Goal: Information Seeking & Learning: Learn about a topic

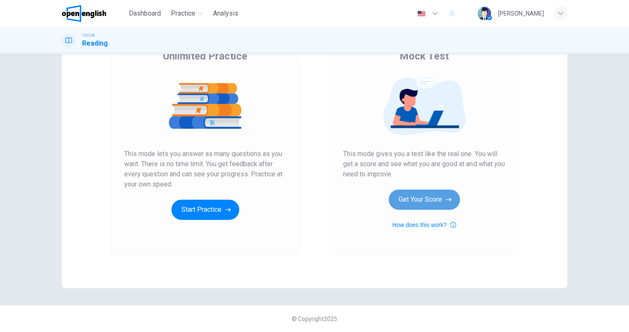
click at [421, 201] on button "Get Your Score" at bounding box center [424, 199] width 71 height 20
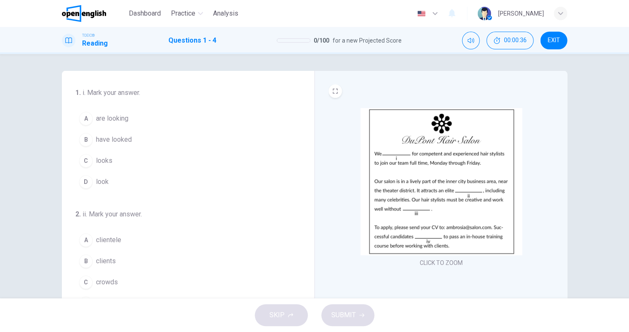
drag, startPoint x: 99, startPoint y: 105, endPoint x: 110, endPoint y: 117, distance: 15.5
click at [99, 106] on div "1 . i. Mark your answer. A are looking B have looked C looks D look" at bounding box center [182, 140] width 215 height 104
click at [110, 117] on span "are looking" at bounding box center [112, 118] width 32 height 10
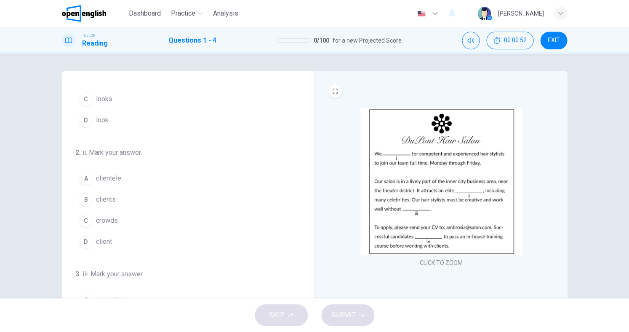
click at [104, 201] on span "clients" at bounding box center [106, 199] width 20 height 10
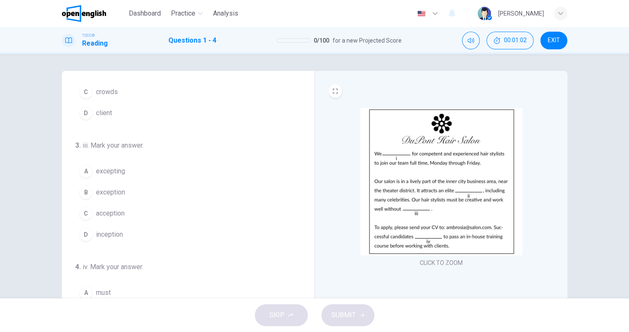
scroll to position [192, 0]
click at [110, 191] on span "exception" at bounding box center [110, 190] width 29 height 10
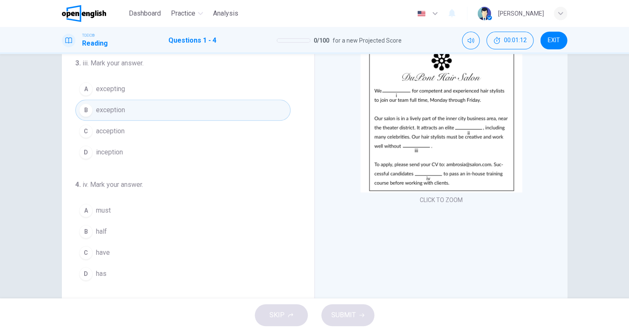
scroll to position [63, 0]
click at [116, 213] on button "A must" at bounding box center [182, 209] width 215 height 21
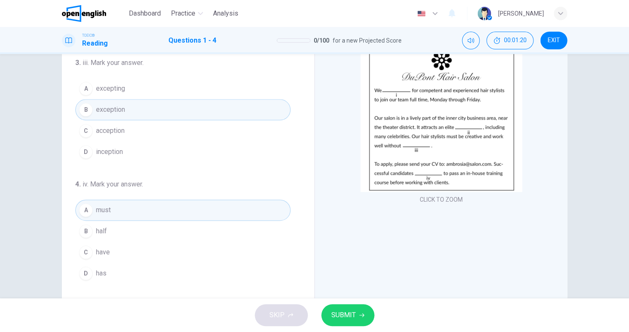
click at [105, 249] on span "have" at bounding box center [103, 252] width 14 height 10
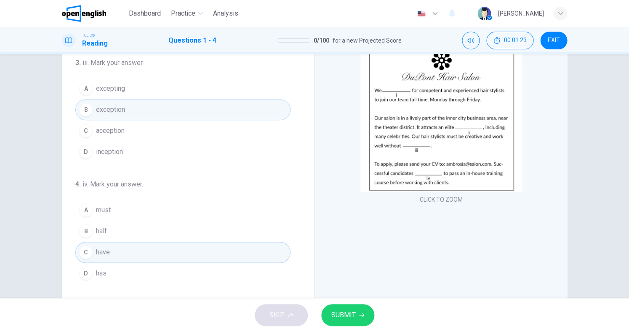
click at [101, 270] on span "has" at bounding box center [101, 273] width 11 height 10
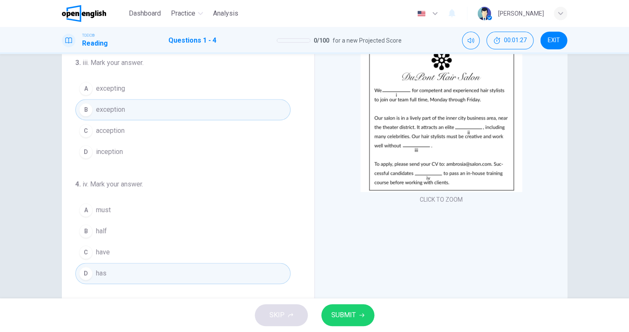
click at [337, 313] on span "SUBMIT" at bounding box center [344, 315] width 24 height 12
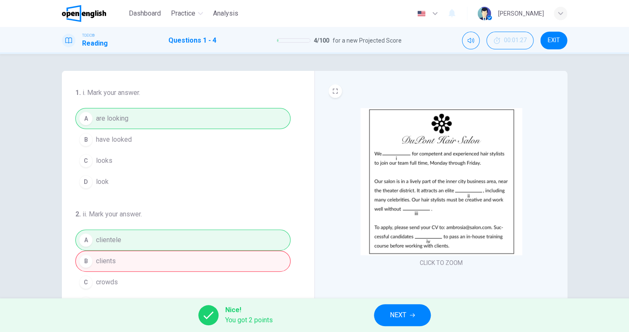
scroll to position [0, 0]
click at [393, 306] on button "NEXT" at bounding box center [402, 315] width 57 height 22
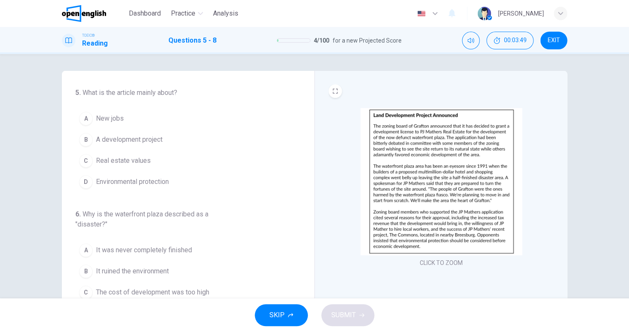
click at [146, 140] on span "A development project" at bounding box center [129, 139] width 67 height 10
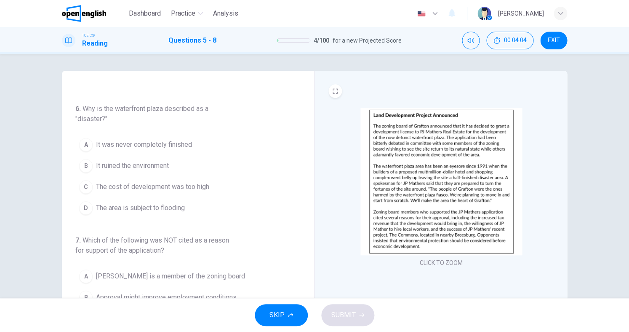
scroll to position [108, 0]
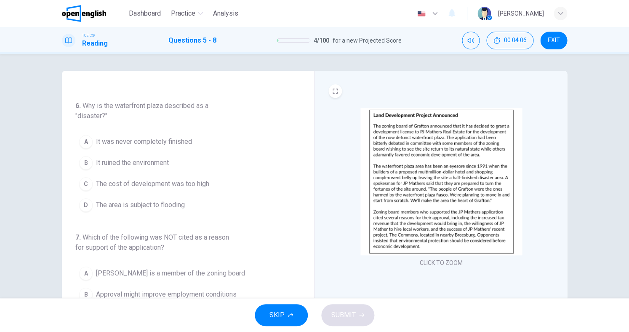
click at [166, 162] on span "It ruined the environment" at bounding box center [132, 163] width 73 height 10
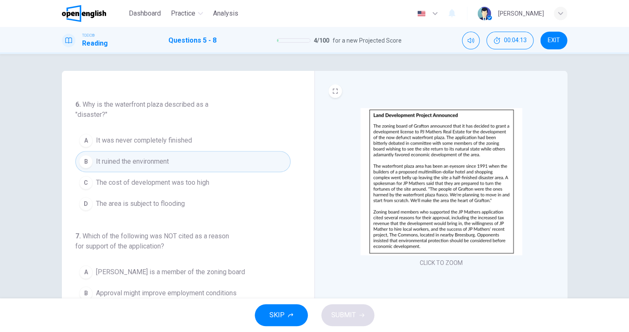
scroll to position [109, 0]
click at [180, 144] on span "It was never completely finished" at bounding box center [144, 141] width 96 height 10
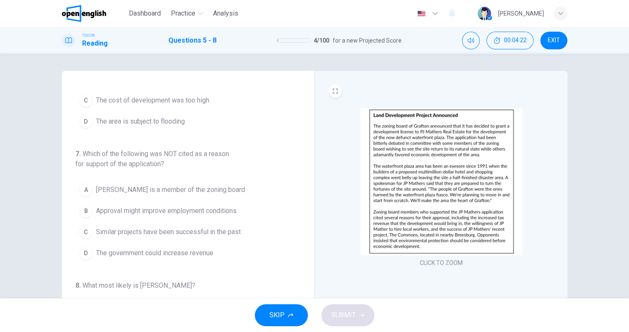
scroll to position [197, 0]
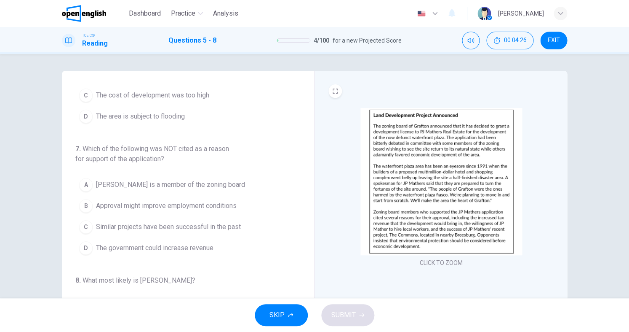
click at [190, 223] on span "Similar projects have been successful in the past" at bounding box center [168, 227] width 145 height 10
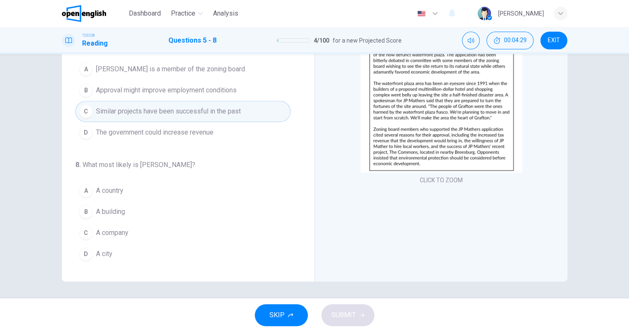
scroll to position [83, 0]
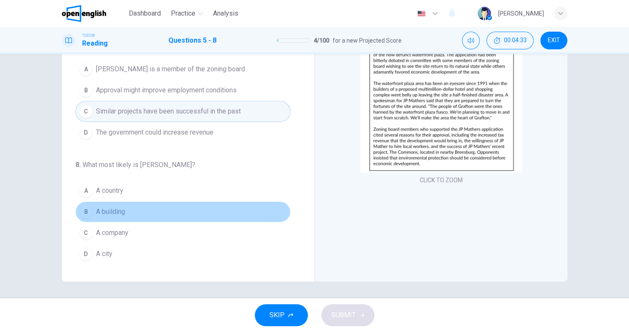
click at [113, 211] on span "A building" at bounding box center [110, 211] width 29 height 10
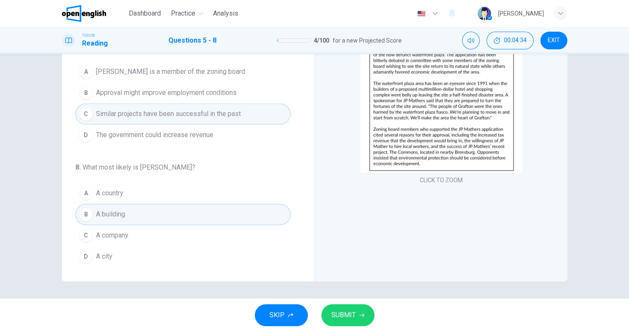
scroll to position [227, 0]
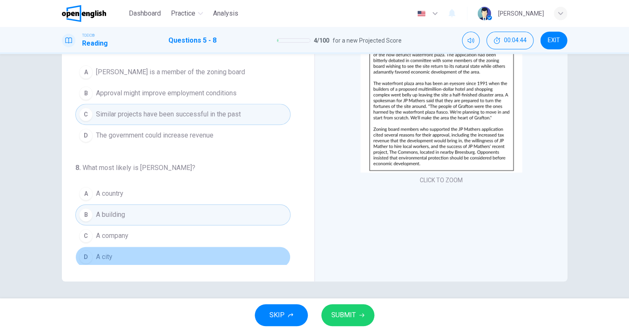
click at [130, 251] on button "D A city" at bounding box center [182, 256] width 215 height 21
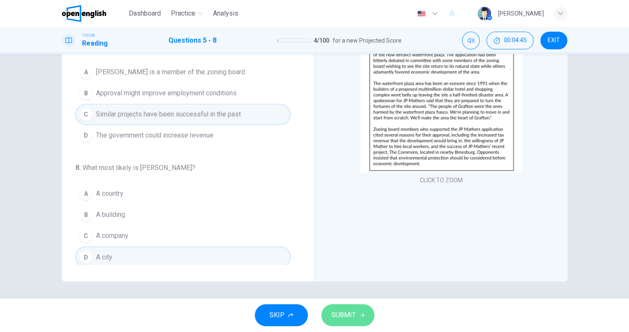
click at [342, 306] on button "SUBMIT" at bounding box center [347, 315] width 53 height 22
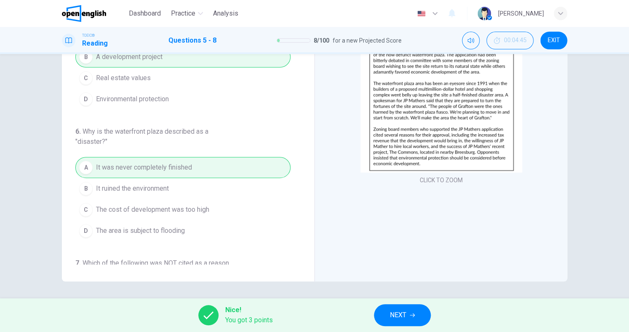
scroll to position [0, 0]
click at [401, 314] on span "NEXT" at bounding box center [398, 315] width 16 height 12
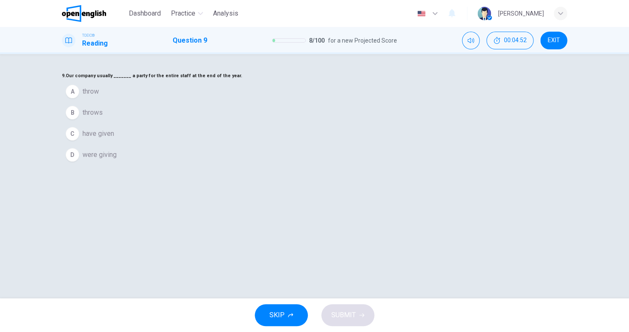
click at [103, 118] on span "throws" at bounding box center [93, 112] width 20 height 10
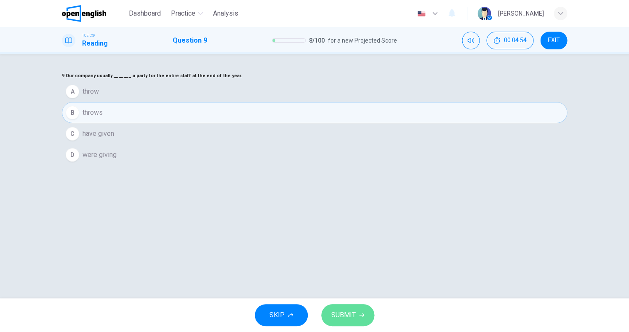
click at [340, 311] on span "SUBMIT" at bounding box center [344, 315] width 24 height 12
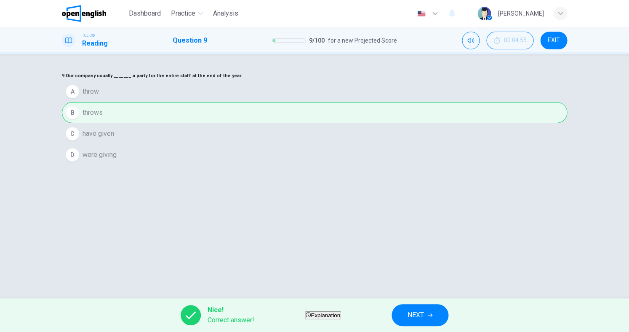
click at [333, 318] on span "Explanation" at bounding box center [325, 315] width 29 height 6
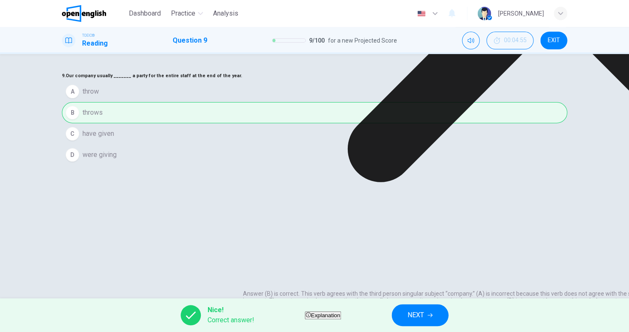
click at [424, 322] on button "NEXT" at bounding box center [420, 315] width 57 height 22
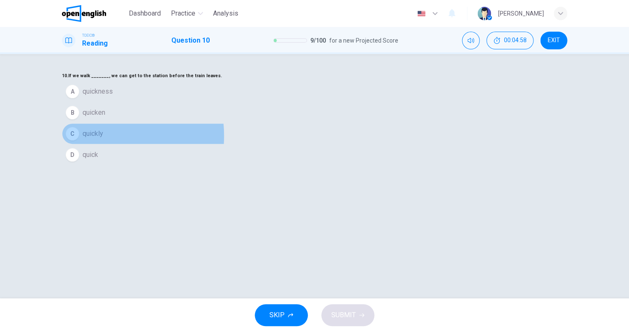
click at [103, 139] on span "quickly" at bounding box center [93, 133] width 21 height 10
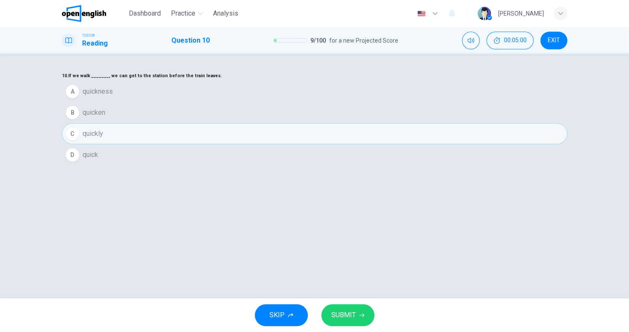
click at [337, 317] on span "SUBMIT" at bounding box center [344, 315] width 24 height 12
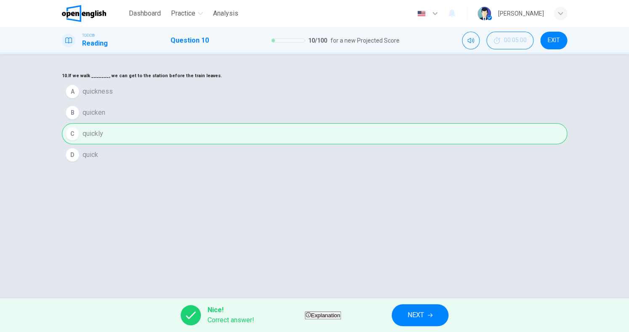
click at [424, 317] on span "NEXT" at bounding box center [416, 315] width 16 height 12
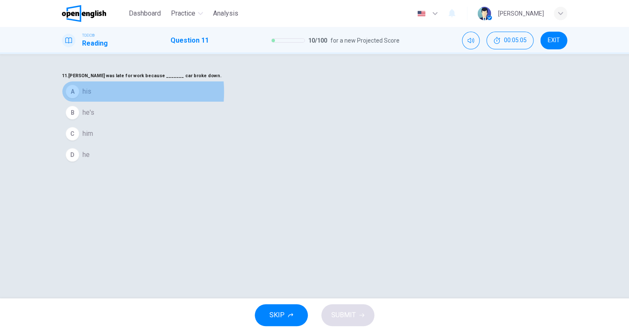
click at [265, 102] on button "A his" at bounding box center [315, 91] width 506 height 21
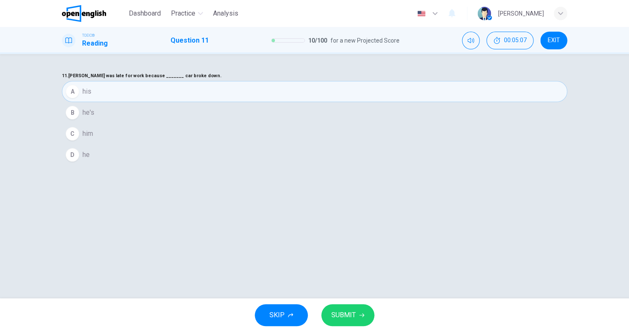
click at [345, 320] on span "SUBMIT" at bounding box center [344, 315] width 24 height 12
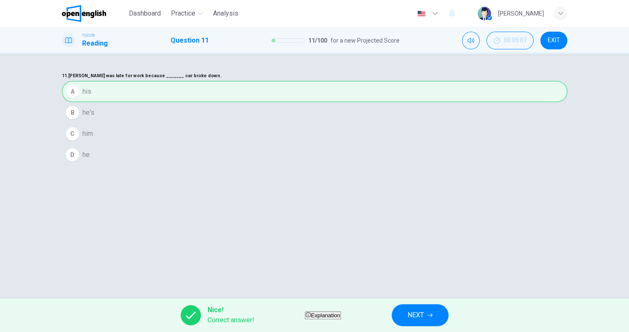
click at [449, 310] on button "NEXT" at bounding box center [420, 315] width 57 height 22
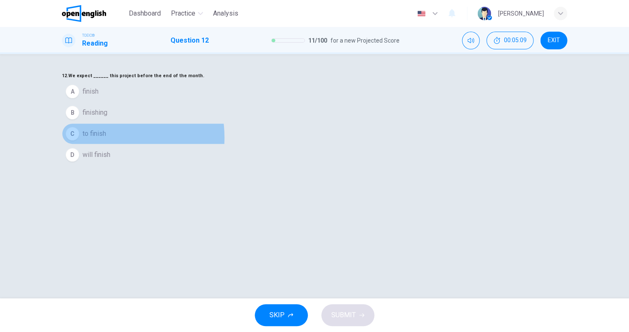
click at [106, 139] on span "to finish" at bounding box center [95, 133] width 24 height 10
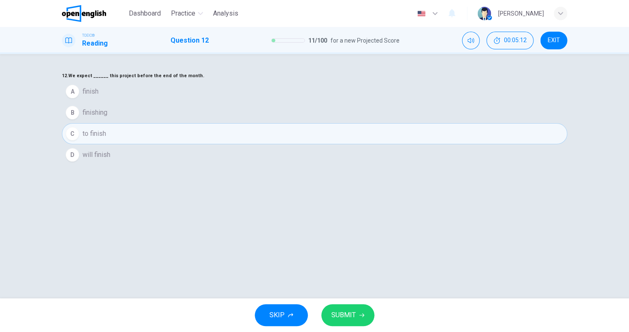
click at [348, 304] on button "SUBMIT" at bounding box center [347, 315] width 53 height 22
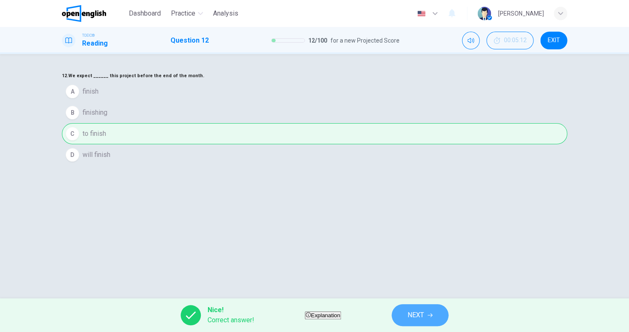
click at [421, 311] on button "NEXT" at bounding box center [420, 315] width 57 height 22
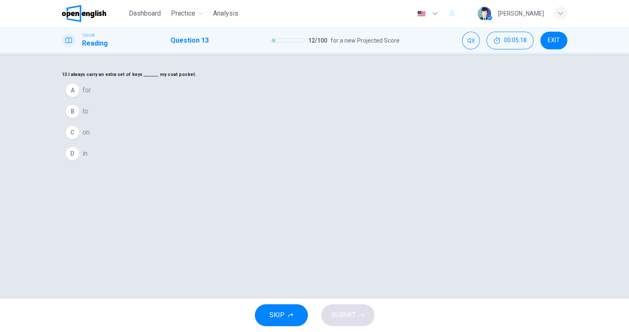
scroll to position [2, 0]
click at [88, 158] on span "in" at bounding box center [85, 152] width 5 height 10
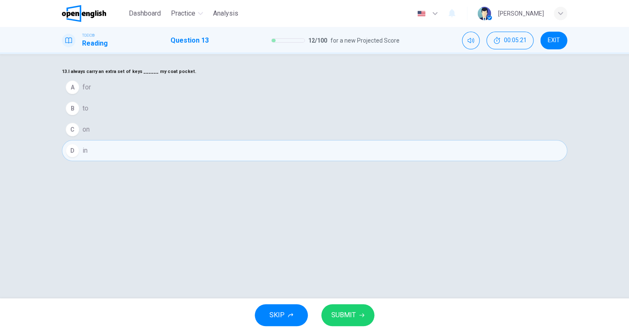
scroll to position [5, 0]
click at [262, 139] on button "C on" at bounding box center [315, 128] width 506 height 21
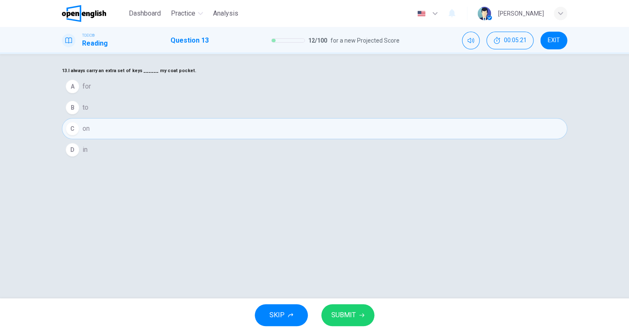
scroll to position [0, 0]
click at [350, 310] on span "SUBMIT" at bounding box center [344, 315] width 24 height 12
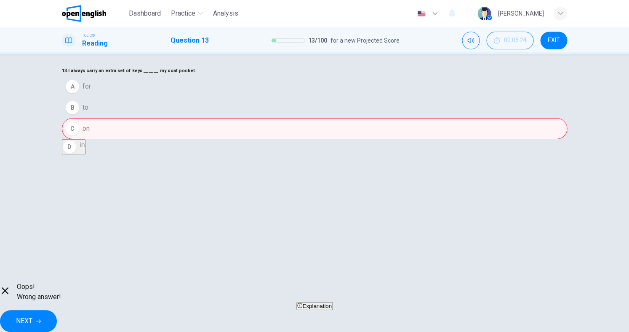
click at [318, 309] on span "Explanation" at bounding box center [316, 305] width 29 height 6
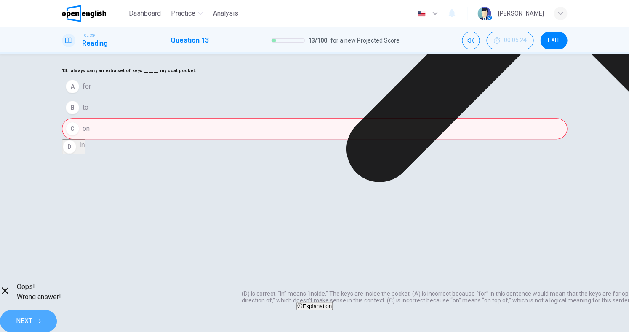
click at [57, 310] on button "NEXT" at bounding box center [28, 321] width 57 height 22
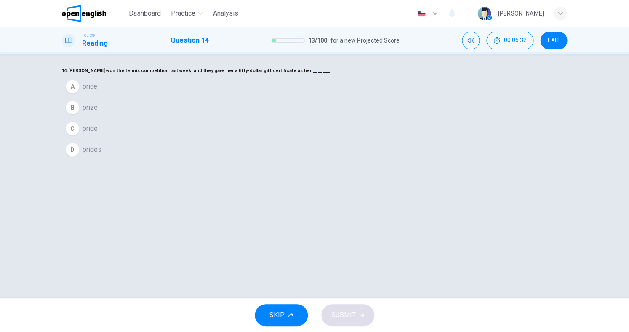
click at [263, 118] on button "B prize" at bounding box center [315, 107] width 506 height 21
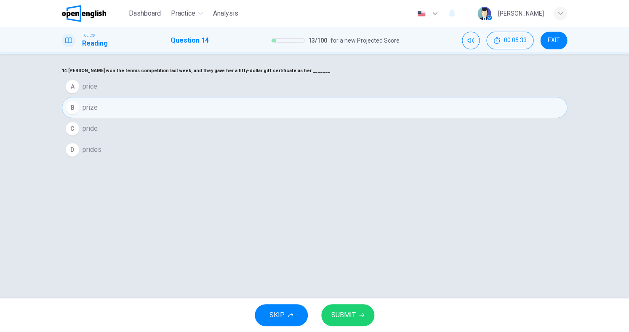
click at [341, 315] on span "SUBMIT" at bounding box center [344, 315] width 24 height 12
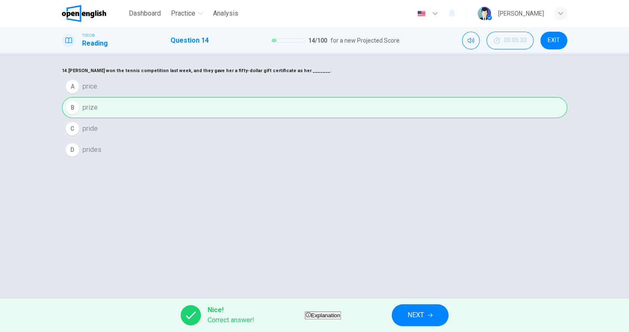
click at [420, 315] on button "NEXT" at bounding box center [420, 315] width 57 height 22
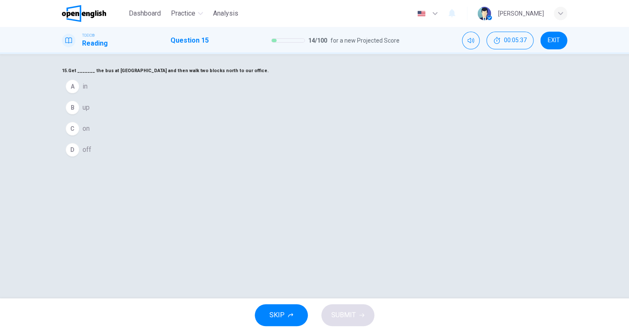
click at [91, 155] on span "off" at bounding box center [87, 149] width 9 height 10
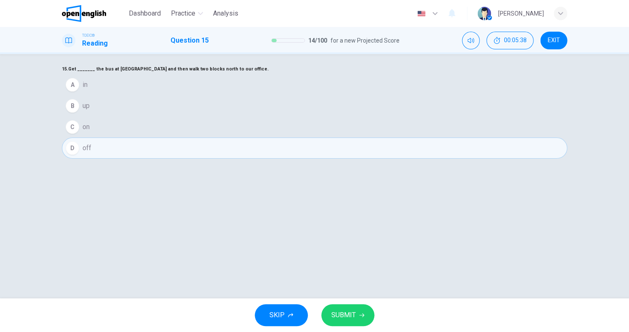
scroll to position [5, 0]
click at [329, 307] on button "SUBMIT" at bounding box center [347, 315] width 53 height 22
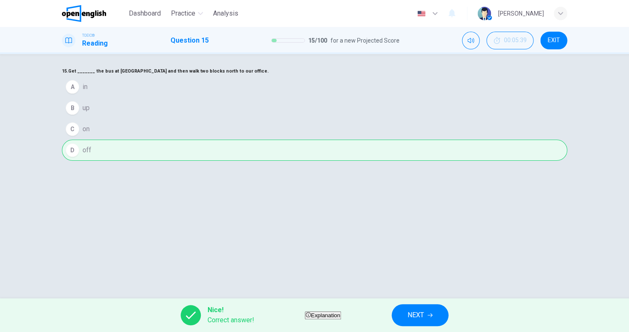
scroll to position [0, 0]
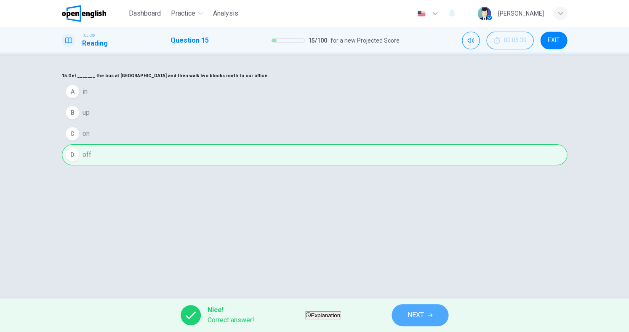
click at [424, 311] on span "NEXT" at bounding box center [416, 315] width 16 height 12
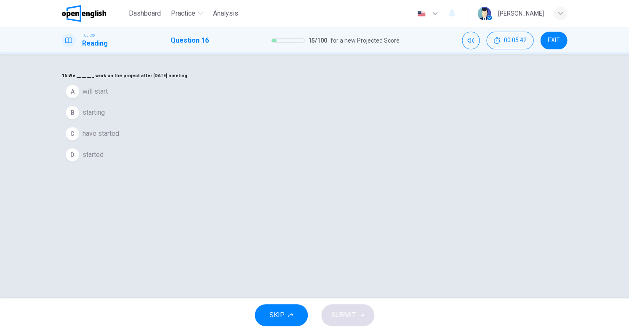
click at [108, 96] on span "will start" at bounding box center [95, 91] width 25 height 10
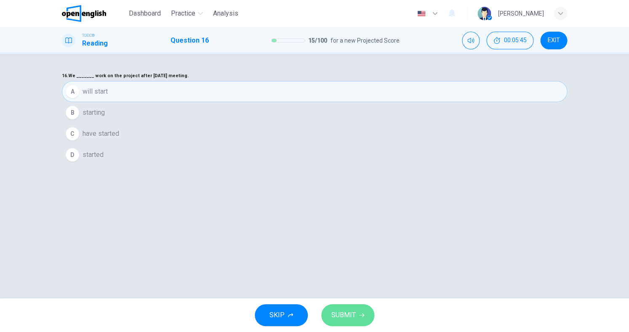
click at [344, 312] on span "SUBMIT" at bounding box center [344, 315] width 24 height 12
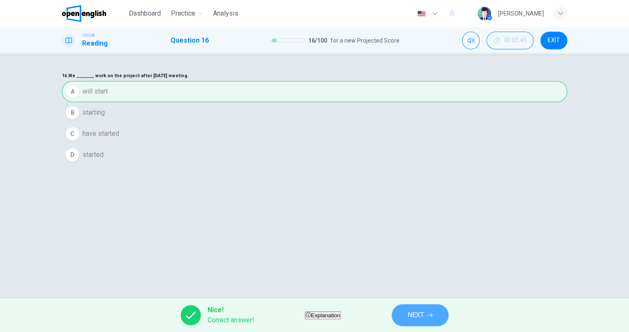
click at [417, 311] on button "NEXT" at bounding box center [420, 315] width 57 height 22
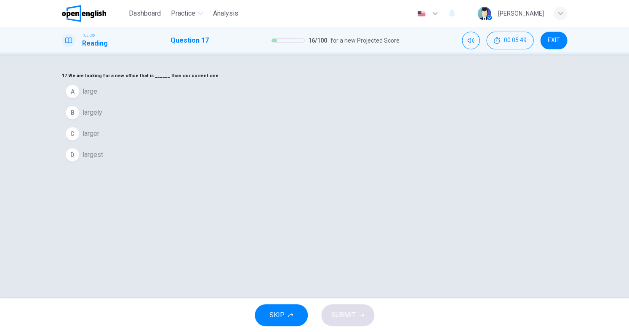
scroll to position [0, 0]
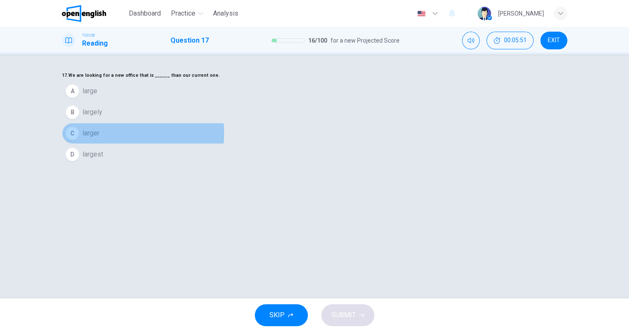
click at [99, 138] on span "larger" at bounding box center [91, 133] width 17 height 10
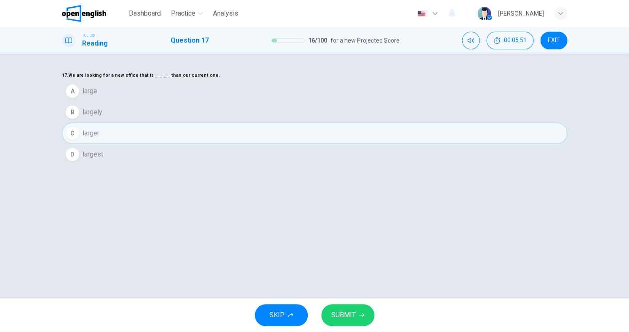
scroll to position [0, 0]
click at [332, 306] on button "SUBMIT" at bounding box center [347, 315] width 53 height 22
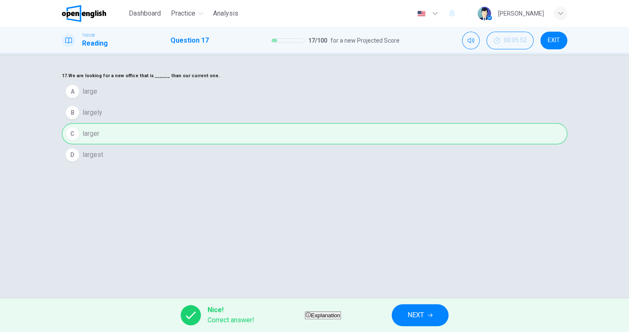
click at [408, 317] on div "Nice! Correct answer! Explanation NEXT" at bounding box center [314, 315] width 629 height 34
click at [424, 315] on span "NEXT" at bounding box center [416, 315] width 16 height 12
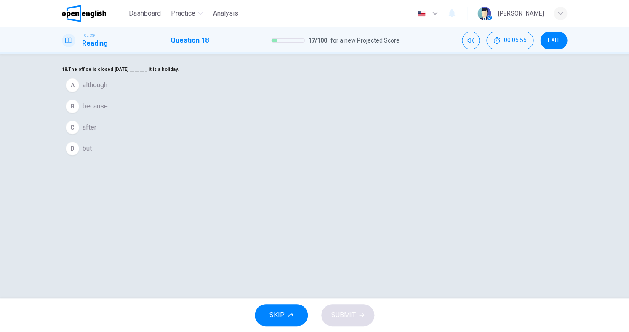
scroll to position [8, 0]
click at [108, 110] on span "because" at bounding box center [95, 105] width 25 height 10
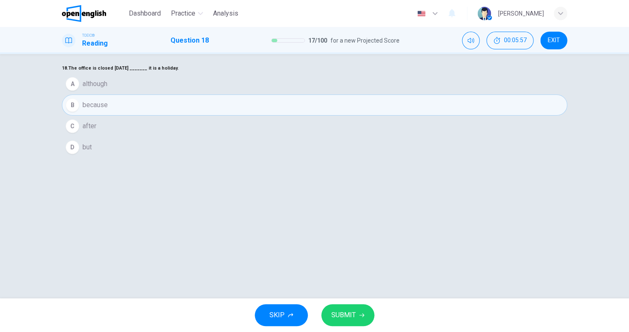
scroll to position [5, 0]
click at [340, 298] on div "Dashboard Practice Analysis English ** ​ Ricardo J. TOEIC® Reading Question 18 …" at bounding box center [314, 166] width 629 height 332
click at [345, 308] on button "SUBMIT" at bounding box center [347, 315] width 53 height 22
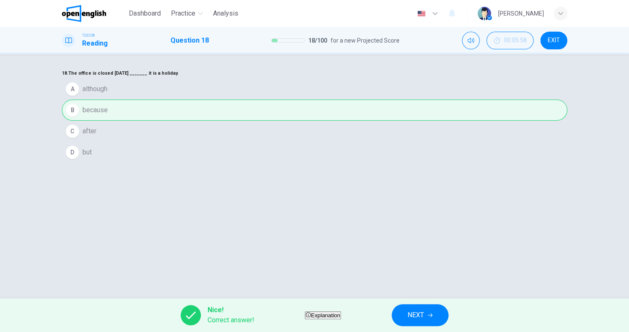
scroll to position [2, 0]
click at [424, 313] on span "NEXT" at bounding box center [416, 315] width 16 height 12
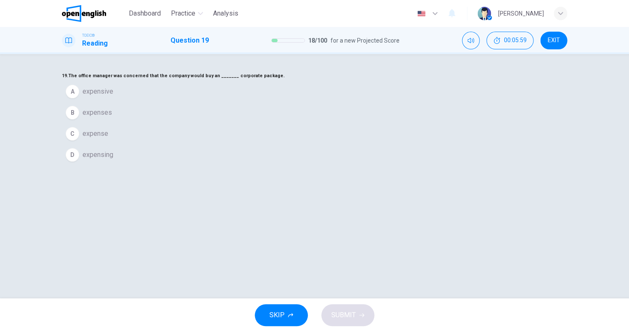
scroll to position [0, 0]
click at [113, 96] on span "expensive" at bounding box center [98, 91] width 31 height 10
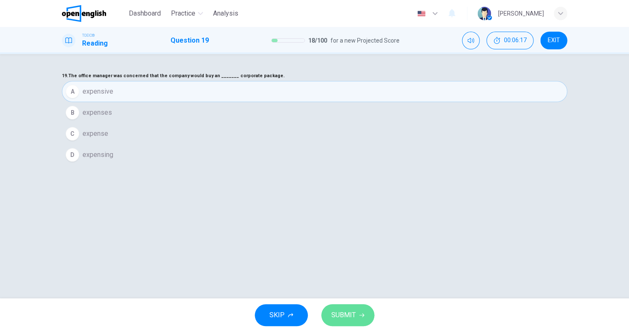
click at [339, 308] on button "SUBMIT" at bounding box center [347, 315] width 53 height 22
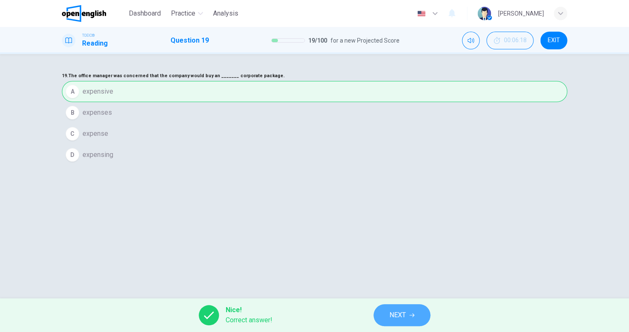
click at [383, 313] on button "NEXT" at bounding box center [402, 315] width 57 height 22
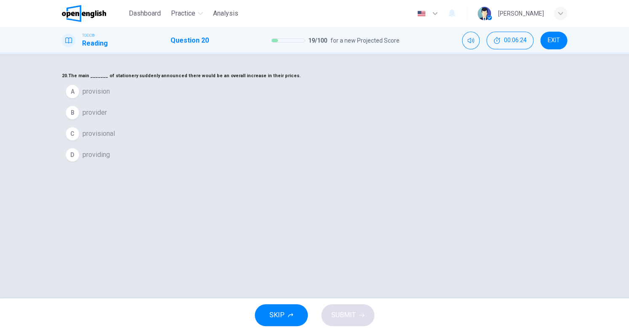
click at [107, 118] on span "provider" at bounding box center [95, 112] width 24 height 10
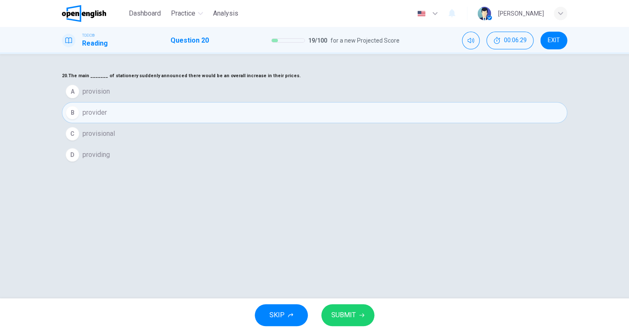
click at [350, 313] on span "SUBMIT" at bounding box center [344, 315] width 24 height 12
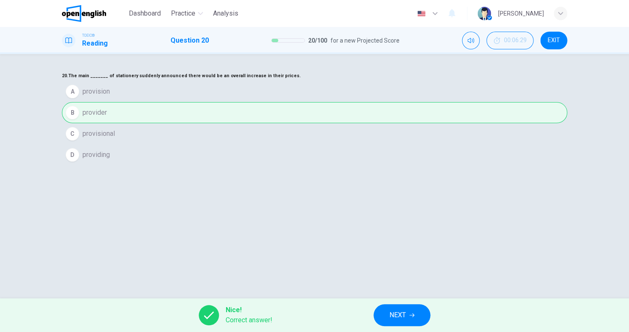
click at [414, 317] on button "NEXT" at bounding box center [402, 315] width 57 height 22
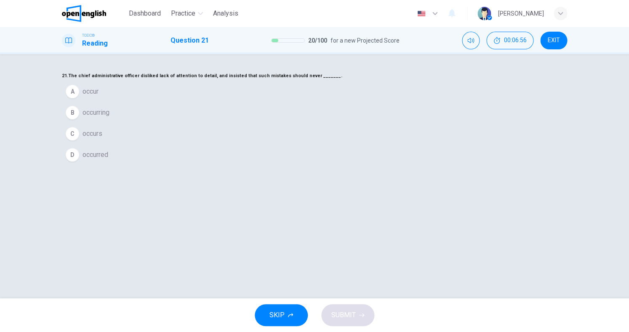
click at [262, 102] on button "A occur" at bounding box center [315, 91] width 506 height 21
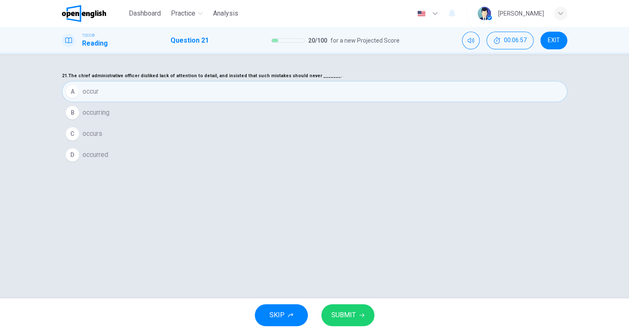
click at [353, 325] on button "SUBMIT" at bounding box center [347, 315] width 53 height 22
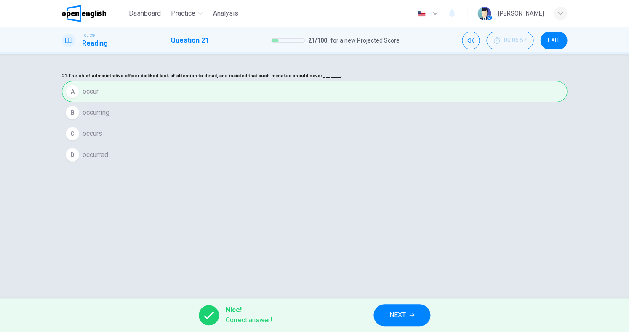
click at [383, 315] on button "NEXT" at bounding box center [402, 315] width 57 height 22
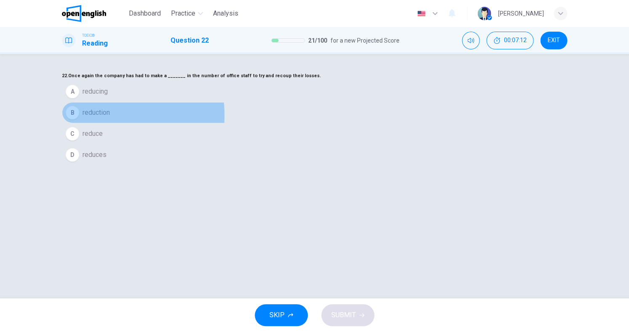
click at [110, 118] on span "reduction" at bounding box center [96, 112] width 27 height 10
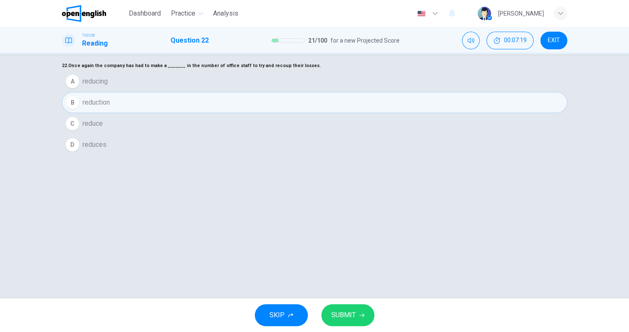
scroll to position [14, 0]
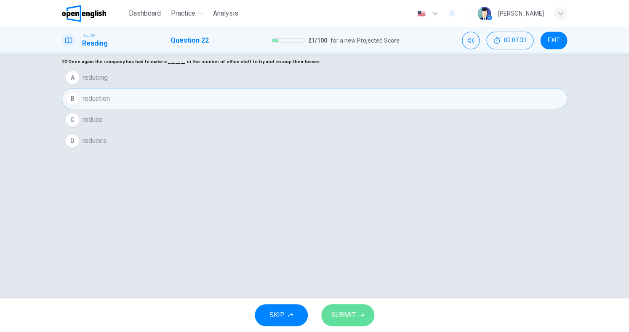
click at [340, 308] on button "SUBMIT" at bounding box center [347, 315] width 53 height 22
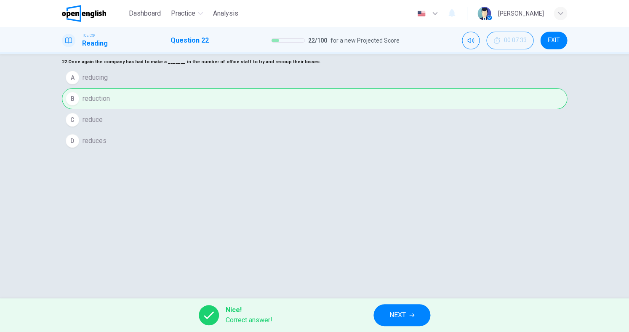
click at [410, 314] on button "NEXT" at bounding box center [402, 315] width 57 height 22
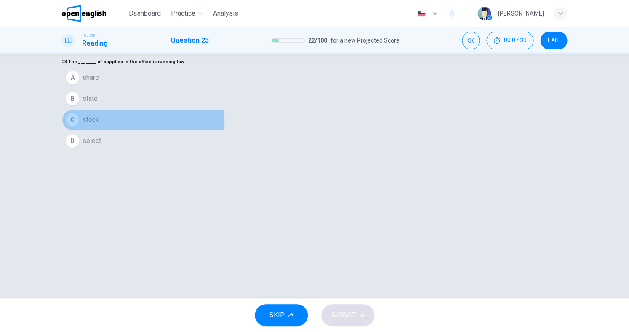
click at [99, 125] on span "stock" at bounding box center [91, 120] width 16 height 10
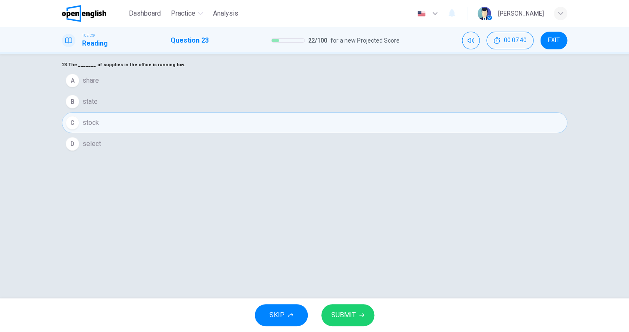
scroll to position [9, 0]
click at [352, 314] on span "SUBMIT" at bounding box center [344, 315] width 24 height 12
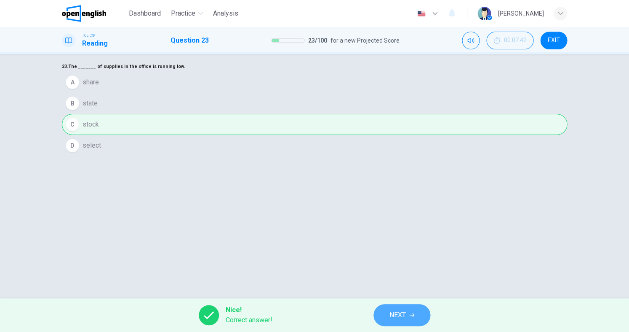
click at [385, 314] on button "NEXT" at bounding box center [402, 315] width 57 height 22
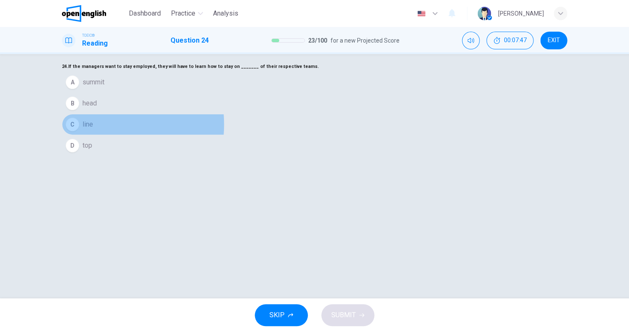
click at [93, 129] on span "line" at bounding box center [88, 124] width 11 height 10
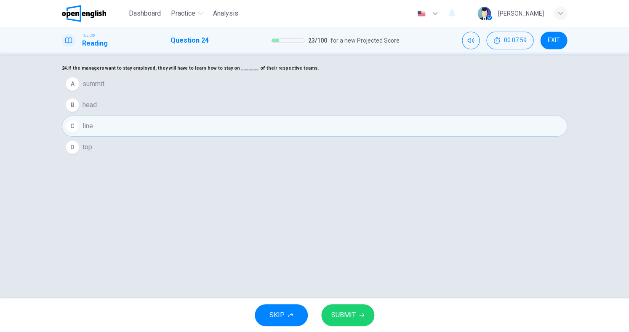
scroll to position [6, 0]
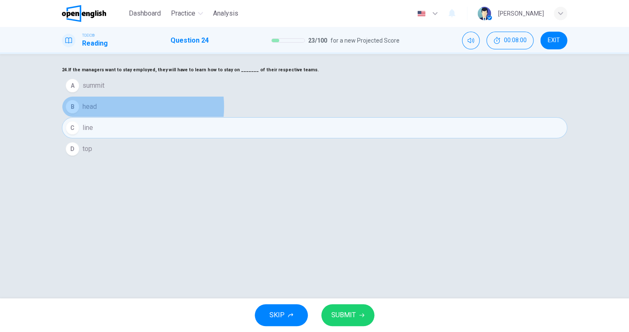
click at [292, 117] on button "B head" at bounding box center [315, 106] width 506 height 21
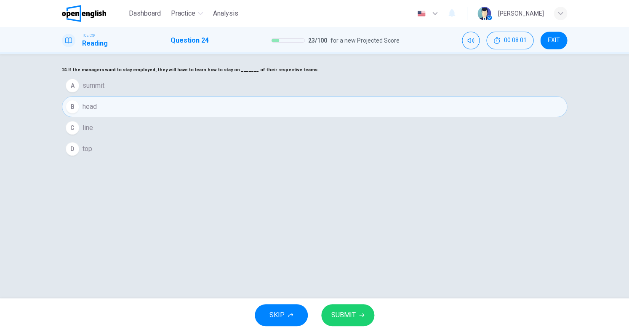
click at [361, 312] on button "SUBMIT" at bounding box center [347, 315] width 53 height 22
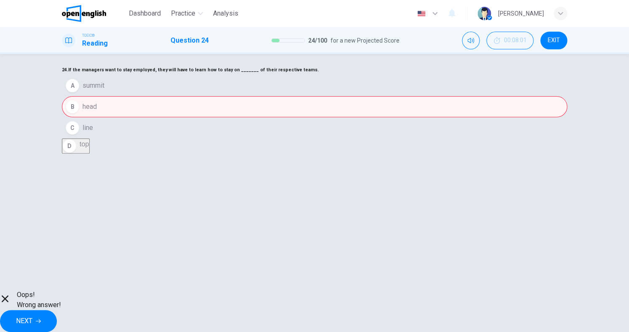
click at [32, 316] on span "NEXT" at bounding box center [24, 321] width 16 height 12
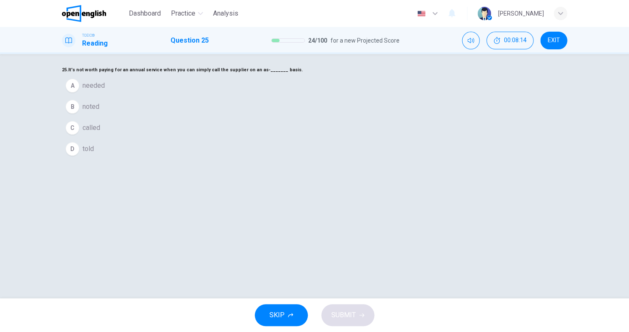
click at [280, 96] on button "A needed" at bounding box center [315, 85] width 506 height 21
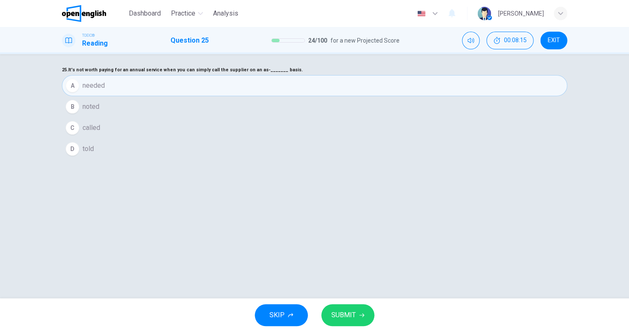
click at [341, 318] on span "SUBMIT" at bounding box center [344, 315] width 24 height 12
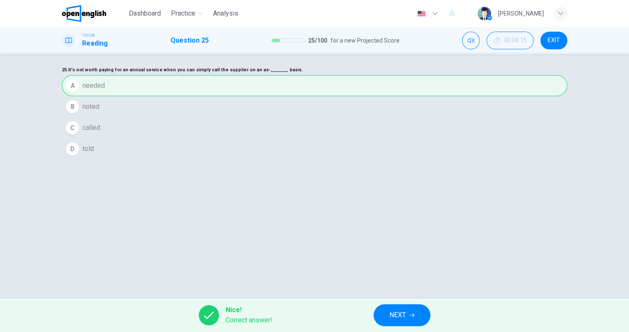
click at [396, 315] on span "NEXT" at bounding box center [398, 315] width 16 height 12
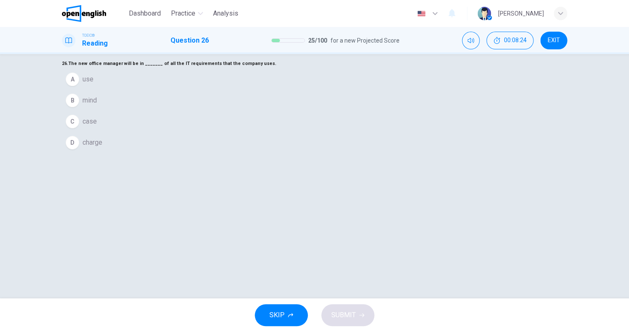
scroll to position [13, 0]
click at [102, 147] on span "charge" at bounding box center [93, 142] width 20 height 10
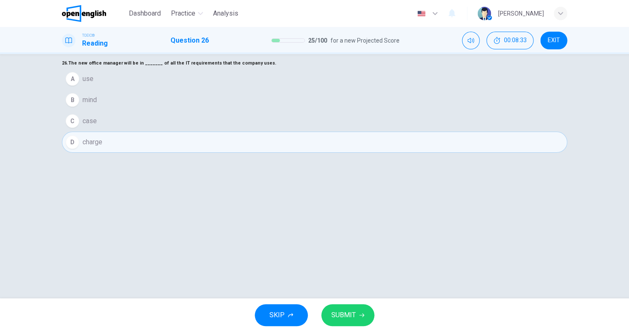
click at [358, 318] on button "SUBMIT" at bounding box center [347, 315] width 53 height 22
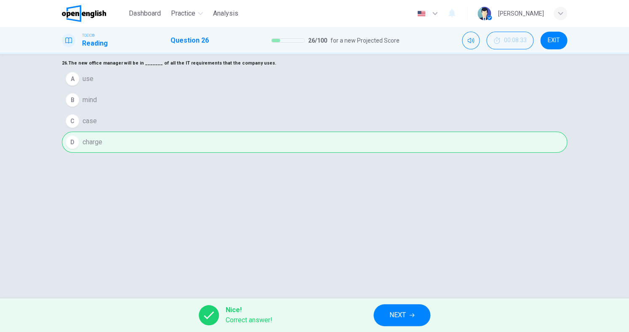
click at [396, 317] on span "NEXT" at bounding box center [398, 315] width 16 height 12
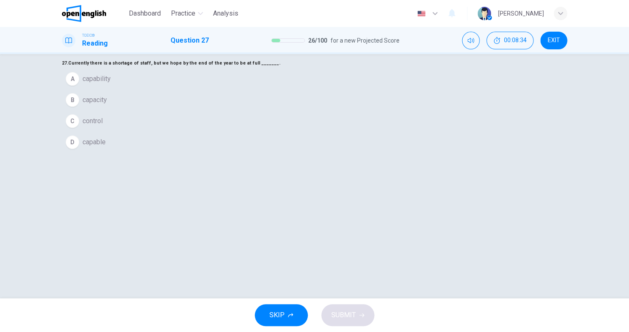
scroll to position [14, 0]
click at [111, 83] on span "capability" at bounding box center [97, 77] width 28 height 10
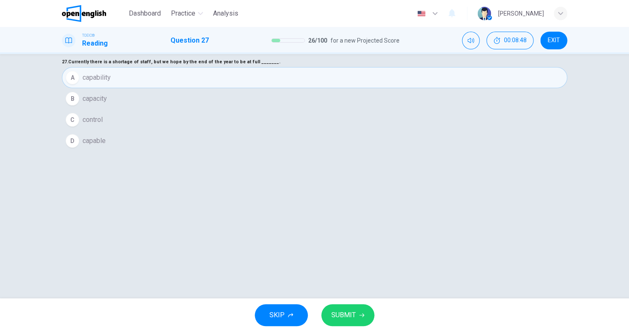
click at [284, 109] on button "B capacity" at bounding box center [315, 98] width 506 height 21
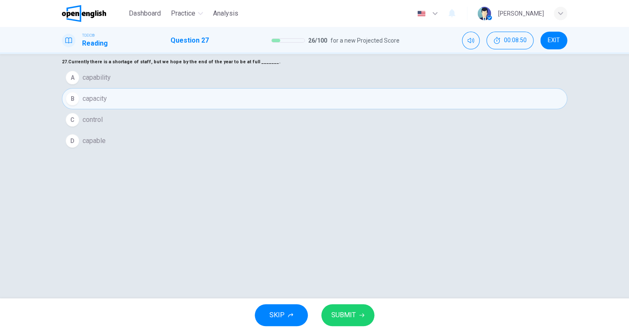
click at [342, 308] on button "SUBMIT" at bounding box center [347, 315] width 53 height 22
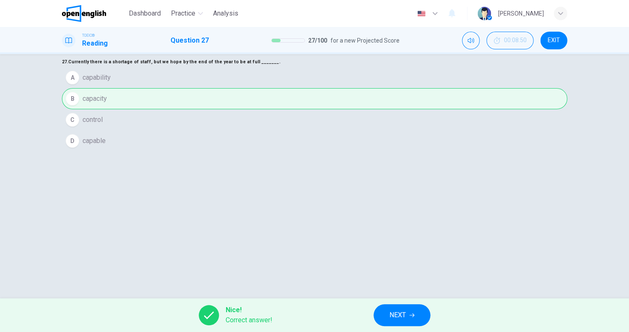
click at [400, 321] on button "NEXT" at bounding box center [402, 315] width 57 height 22
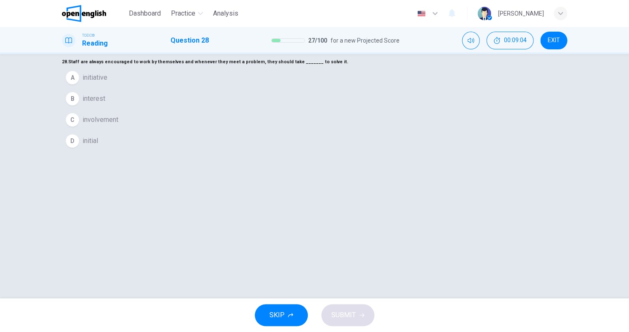
click at [107, 83] on span "initiative" at bounding box center [95, 77] width 25 height 10
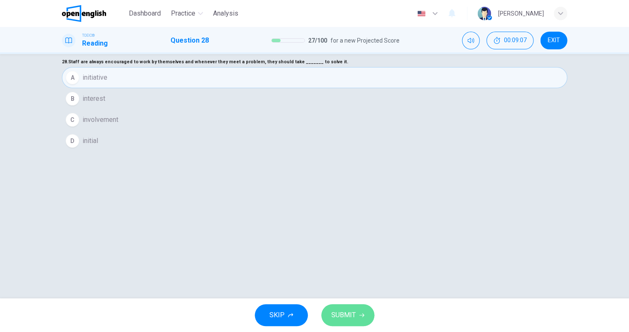
click at [344, 305] on button "SUBMIT" at bounding box center [347, 315] width 53 height 22
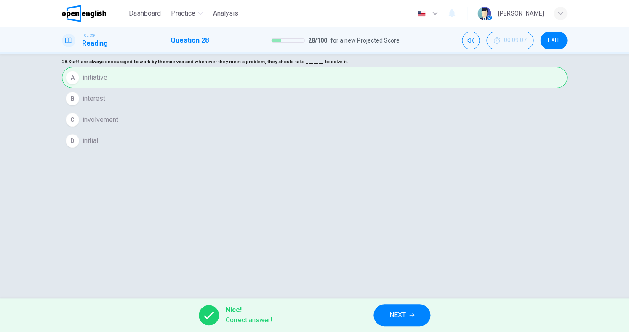
click at [402, 310] on span "NEXT" at bounding box center [398, 315] width 16 height 12
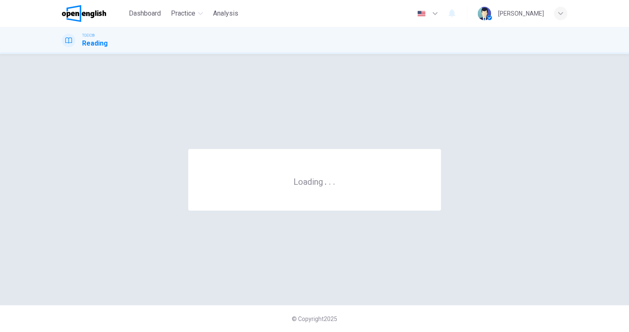
scroll to position [0, 0]
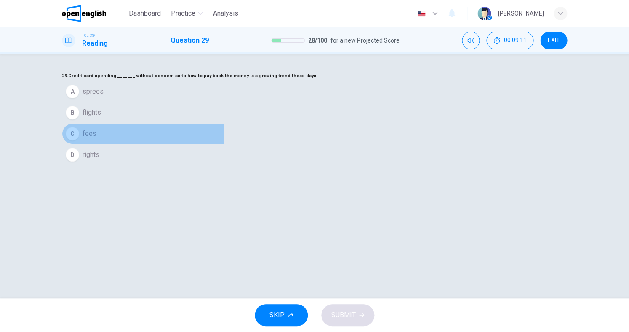
click at [96, 139] on span "fees" at bounding box center [90, 133] width 14 height 10
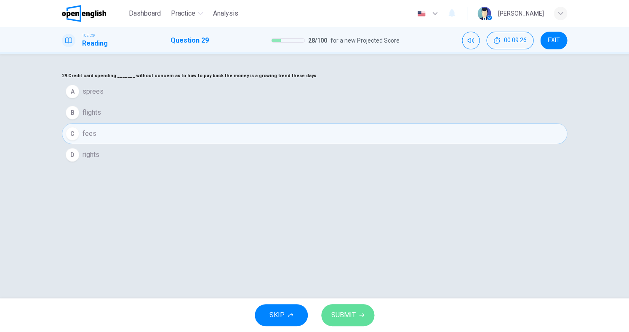
click at [350, 311] on span "SUBMIT" at bounding box center [344, 315] width 24 height 12
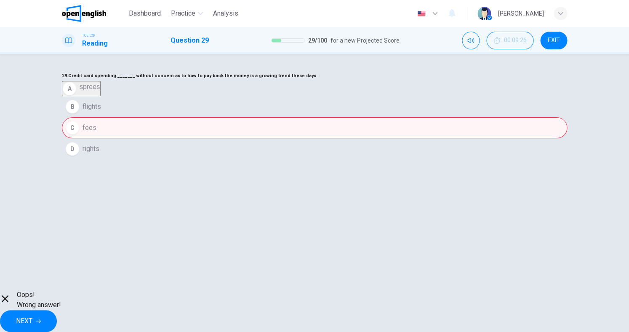
click at [297, 159] on div "A sprees B flights C fees D rights" at bounding box center [315, 120] width 506 height 78
drag, startPoint x: 297, startPoint y: 166, endPoint x: 298, endPoint y: 179, distance: 14.0
click at [297, 159] on div "A sprees B flights C fees D rights" at bounding box center [315, 120] width 506 height 78
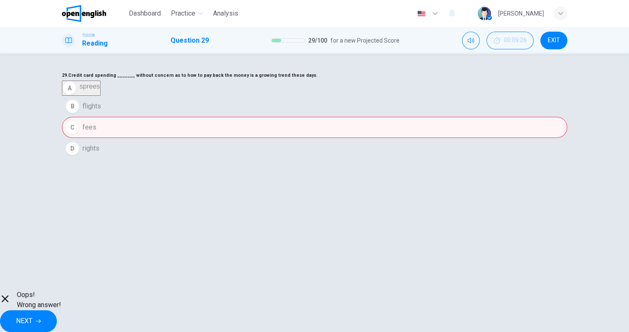
click at [399, 329] on div "Oops! Wrong answer! NEXT" at bounding box center [314, 310] width 629 height 42
click at [32, 316] on span "NEXT" at bounding box center [24, 321] width 16 height 12
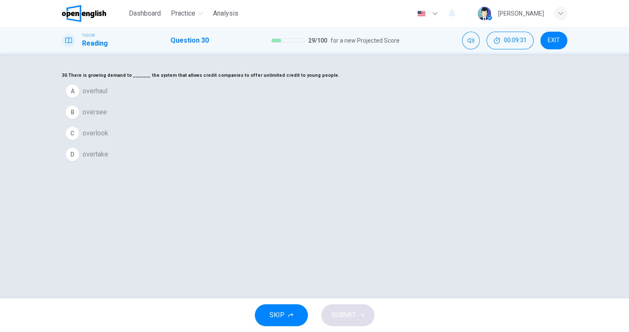
click at [286, 144] on button "C overlook" at bounding box center [315, 133] width 506 height 21
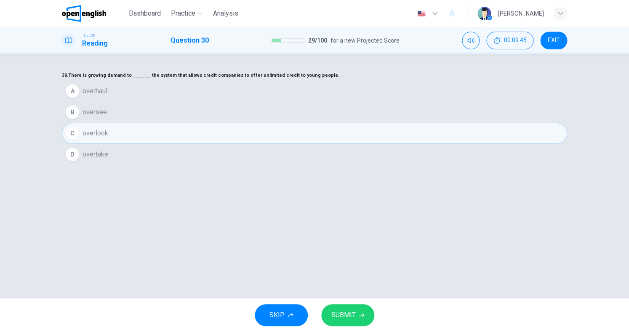
click at [346, 305] on button "SUBMIT" at bounding box center [347, 315] width 53 height 22
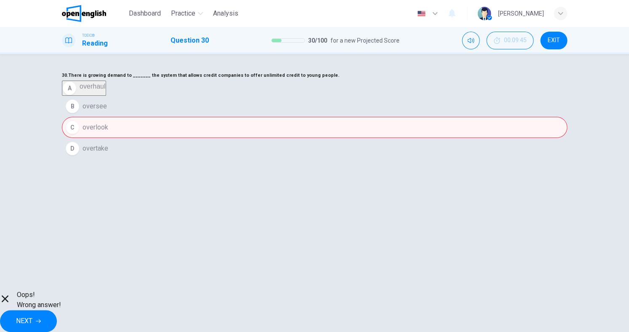
drag, startPoint x: 289, startPoint y: 143, endPoint x: 290, endPoint y: 155, distance: 11.9
click at [289, 143] on div "30. There is growing demand to _______ the system that allows credit companies …" at bounding box center [315, 114] width 506 height 88
click at [291, 158] on div "A overhaul B oversee C overlook D overtake" at bounding box center [315, 119] width 506 height 78
click at [32, 316] on span "NEXT" at bounding box center [24, 321] width 16 height 12
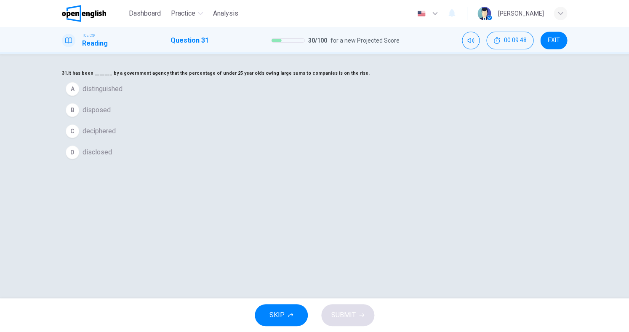
scroll to position [0, 0]
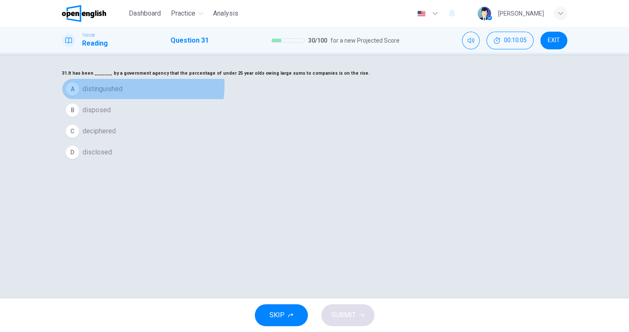
click at [123, 94] on span "distinguished" at bounding box center [103, 89] width 40 height 10
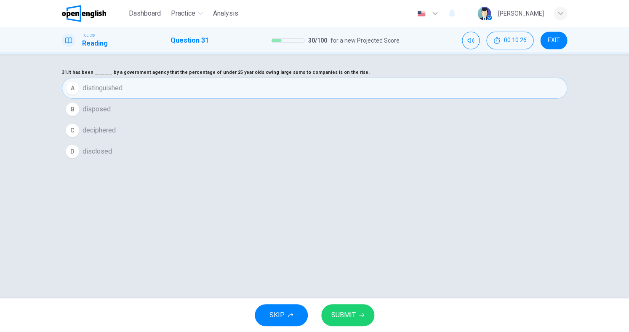
scroll to position [4, 0]
drag, startPoint x: 340, startPoint y: 311, endPoint x: 338, endPoint y: 306, distance: 5.7
click at [342, 309] on span "SUBMIT" at bounding box center [344, 315] width 24 height 12
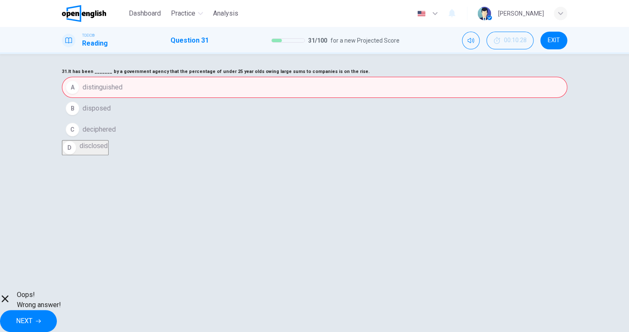
scroll to position [0, 0]
click at [302, 155] on div "A distinguished B disposed C deciphered D disclosed" at bounding box center [315, 116] width 506 height 78
click at [414, 329] on div "Oops! Wrong answer! NEXT" at bounding box center [314, 310] width 629 height 42
click at [57, 320] on button "NEXT" at bounding box center [28, 321] width 57 height 22
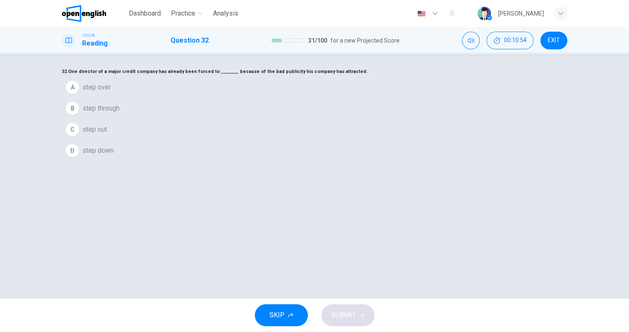
click at [107, 134] on span "step out" at bounding box center [95, 129] width 24 height 10
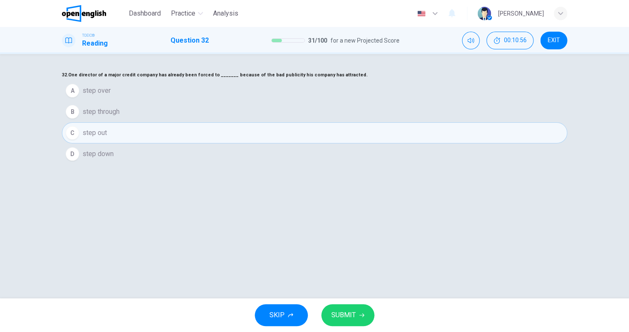
scroll to position [0, 0]
click at [111, 96] on span "step over" at bounding box center [97, 91] width 28 height 10
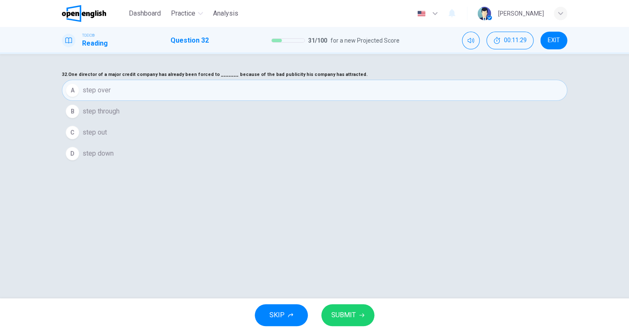
drag, startPoint x: 289, startPoint y: 211, endPoint x: 293, endPoint y: 213, distance: 4.7
click at [289, 143] on button "C step out" at bounding box center [315, 132] width 506 height 21
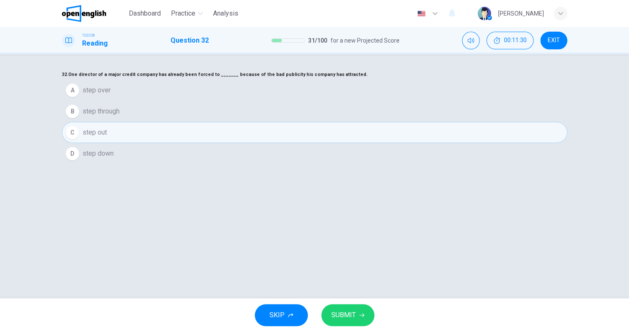
click at [366, 308] on button "SUBMIT" at bounding box center [347, 315] width 53 height 22
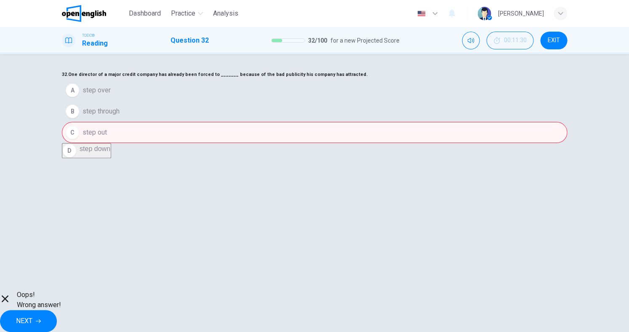
click at [32, 315] on span "NEXT" at bounding box center [24, 321] width 16 height 12
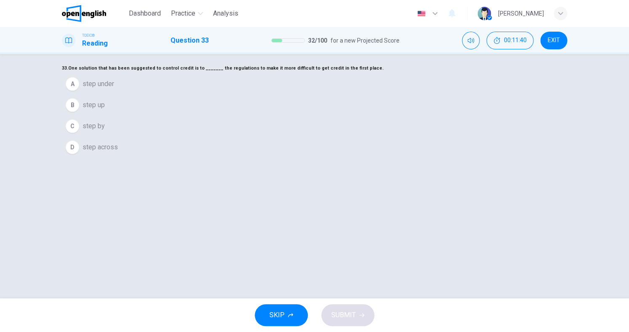
scroll to position [6, 0]
click at [114, 91] on span "step under" at bounding box center [99, 85] width 32 height 10
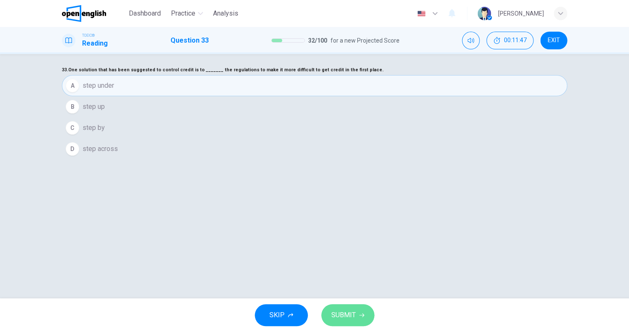
click at [349, 312] on span "SUBMIT" at bounding box center [344, 315] width 24 height 12
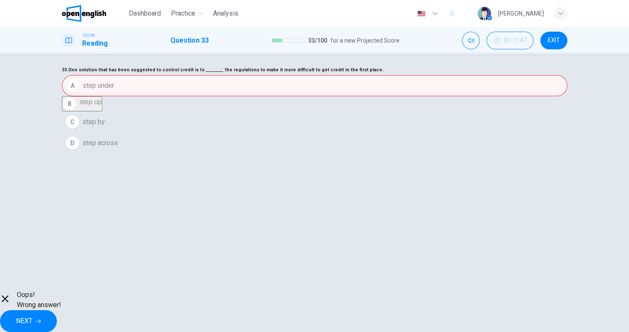
click at [282, 153] on div "A step under B step up C step by D step across" at bounding box center [315, 114] width 506 height 78
click at [57, 310] on button "NEXT" at bounding box center [28, 321] width 57 height 22
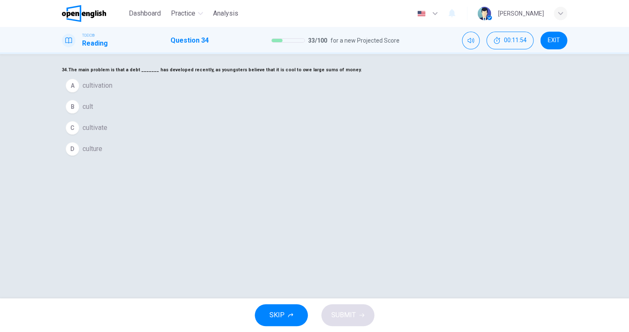
scroll to position [6, 0]
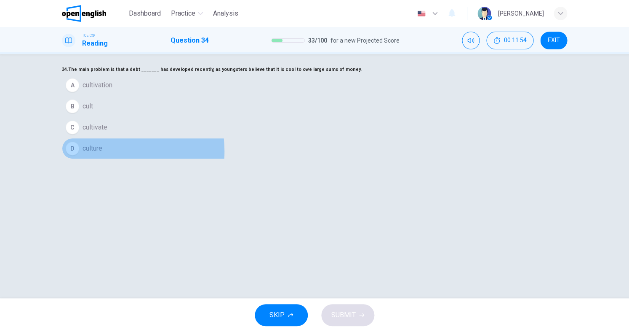
click at [102, 153] on span "culture" at bounding box center [93, 148] width 20 height 10
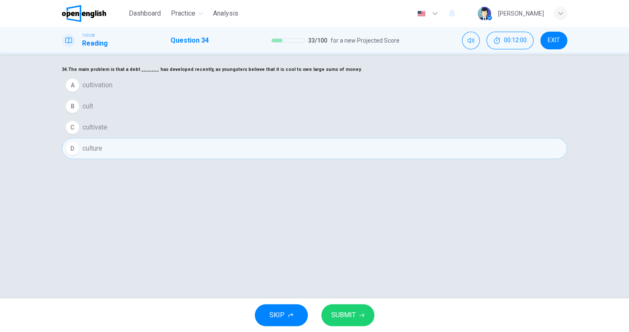
click at [332, 308] on button "SUBMIT" at bounding box center [347, 315] width 53 height 22
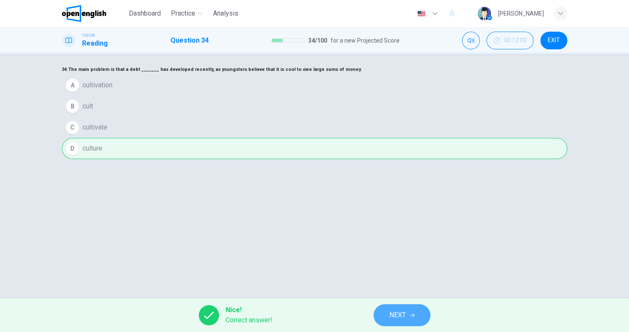
click at [387, 316] on button "NEXT" at bounding box center [402, 315] width 57 height 22
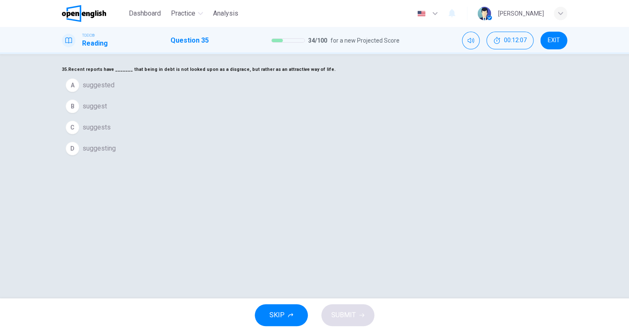
click at [107, 111] on span "suggest" at bounding box center [95, 106] width 24 height 10
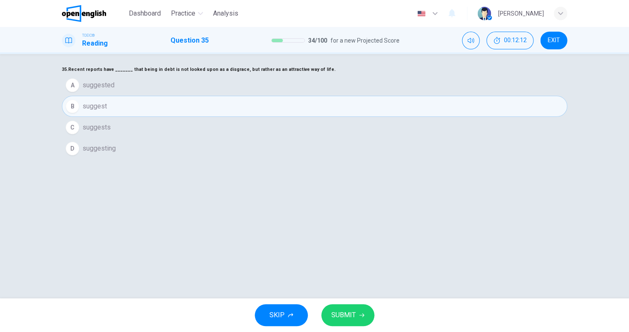
click at [115, 90] on span "suggested" at bounding box center [99, 85] width 32 height 10
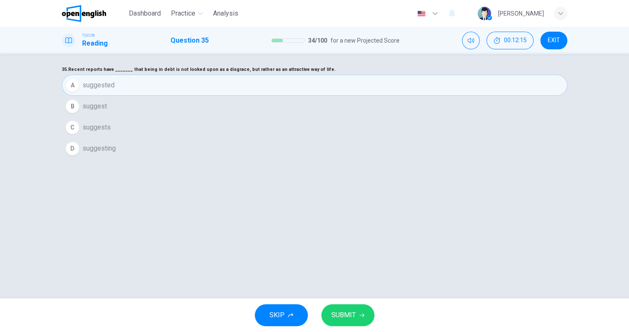
click at [344, 311] on span "SUBMIT" at bounding box center [344, 315] width 24 height 12
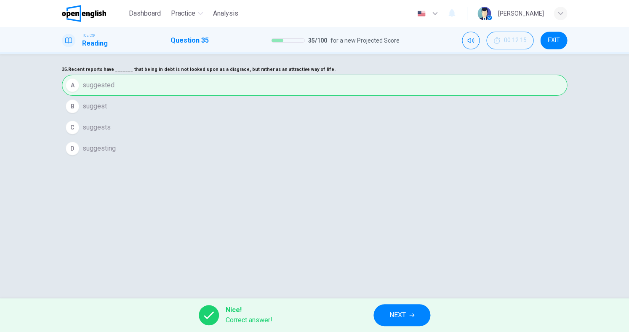
click at [401, 309] on span "NEXT" at bounding box center [398, 315] width 16 height 12
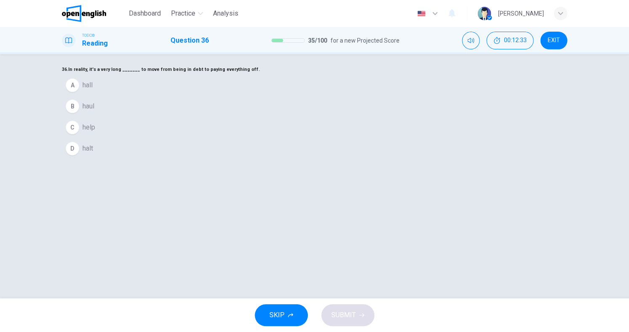
click at [93, 90] on span "hall" at bounding box center [88, 85] width 10 height 10
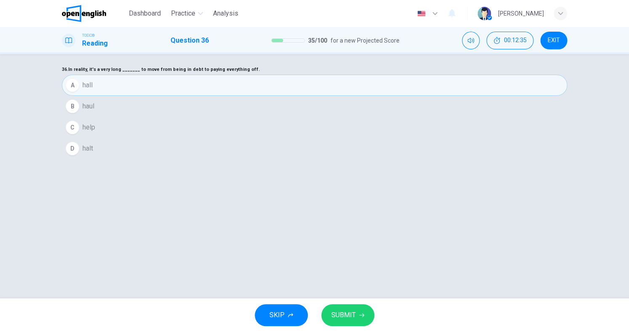
click at [333, 302] on div "SKIP SUBMIT" at bounding box center [314, 315] width 629 height 34
click at [333, 306] on button "SUBMIT" at bounding box center [347, 315] width 53 height 22
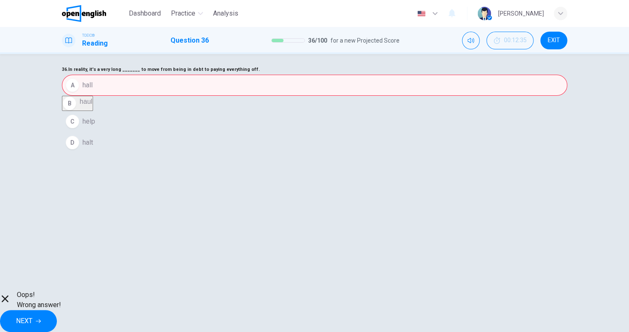
click at [32, 315] on span "NEXT" at bounding box center [24, 321] width 16 height 12
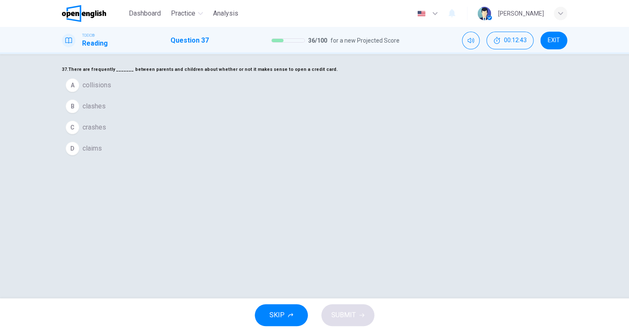
scroll to position [7, 0]
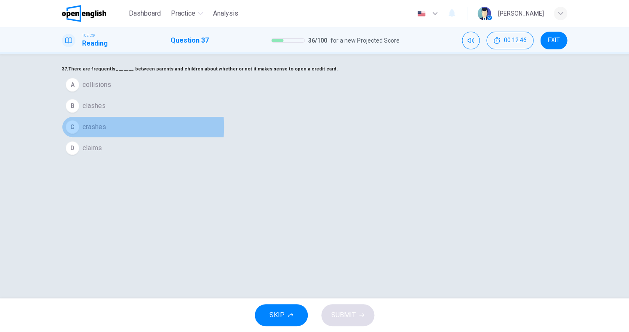
click at [106, 132] on span "crashes" at bounding box center [95, 127] width 24 height 10
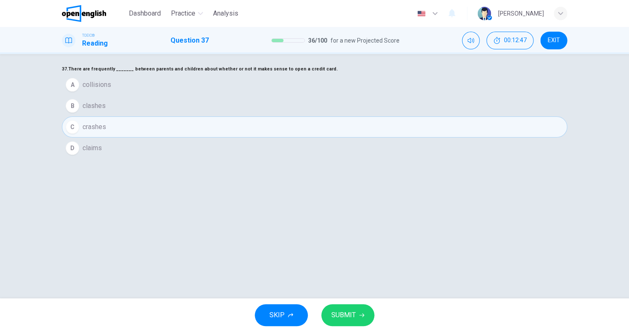
click at [350, 313] on span "SUBMIT" at bounding box center [344, 315] width 24 height 12
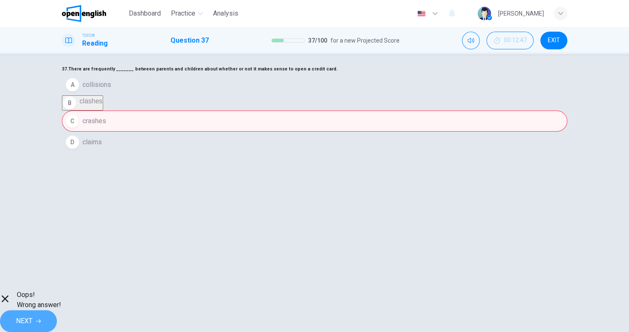
click at [32, 315] on span "NEXT" at bounding box center [24, 321] width 16 height 12
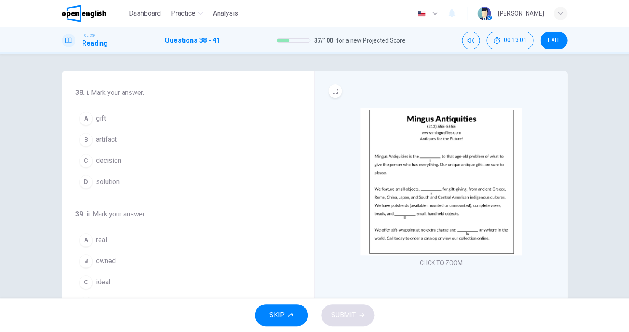
click at [123, 184] on button "D solution" at bounding box center [182, 181] width 215 height 21
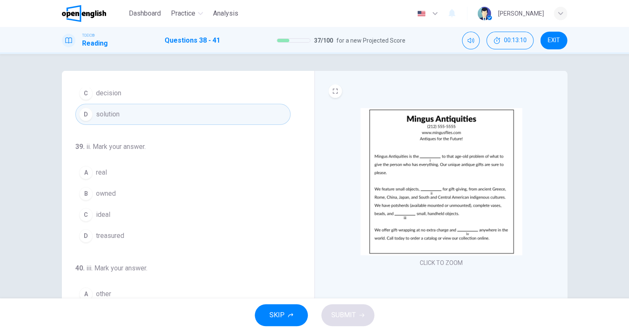
scroll to position [70, 0]
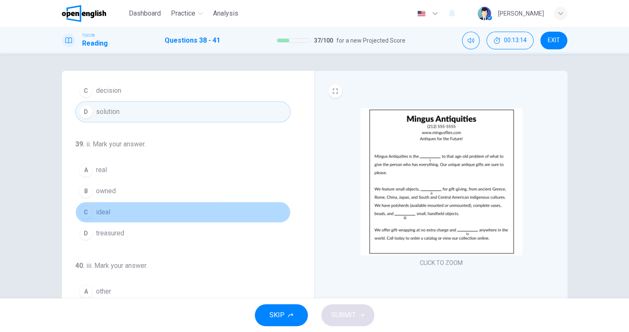
click at [114, 208] on button "C ideal" at bounding box center [182, 211] width 215 height 21
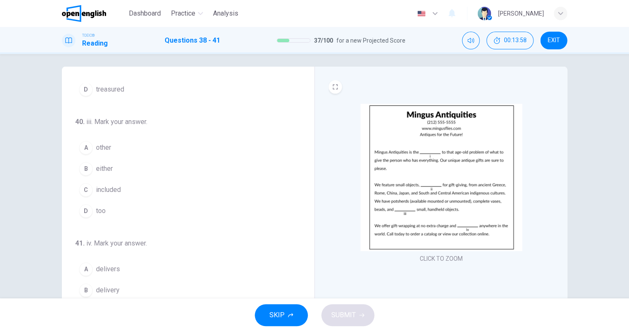
scroll to position [0, 0]
click at [110, 191] on span "included" at bounding box center [108, 190] width 25 height 10
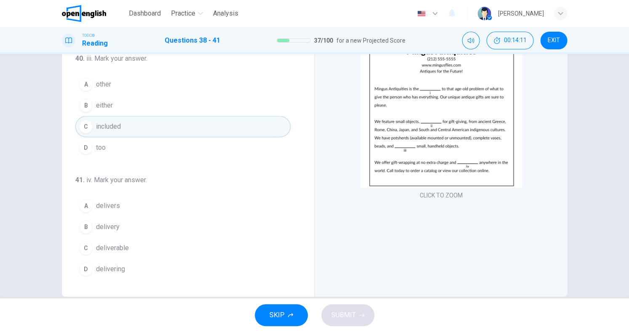
scroll to position [69, 0]
click at [115, 222] on span "delivery" at bounding box center [108, 225] width 24 height 10
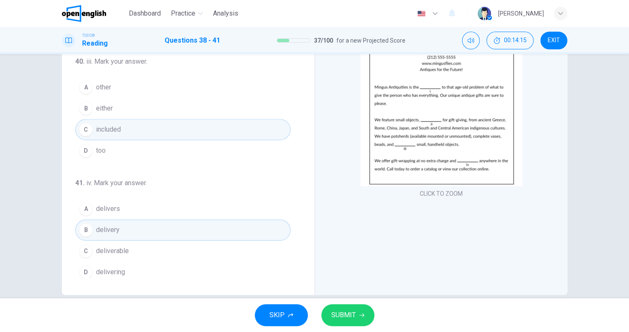
scroll to position [203, 0]
click at [348, 306] on button "SUBMIT" at bounding box center [347, 315] width 53 height 22
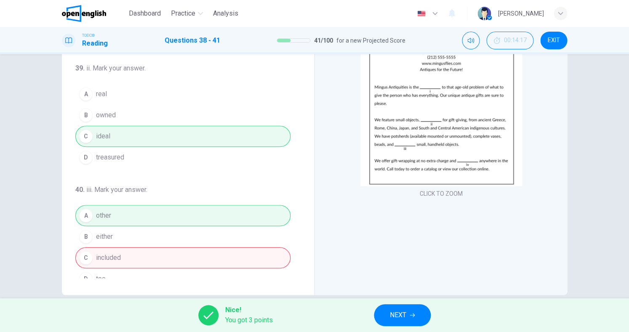
scroll to position [63, 0]
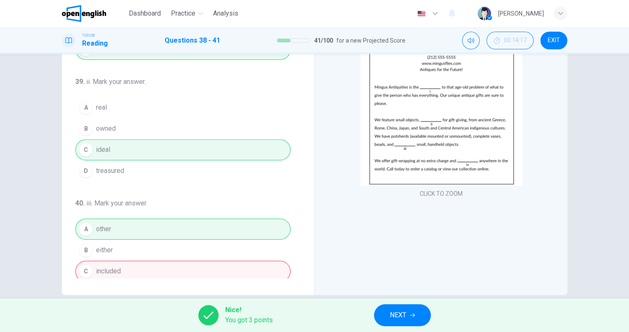
click at [408, 317] on button "NEXT" at bounding box center [402, 315] width 57 height 22
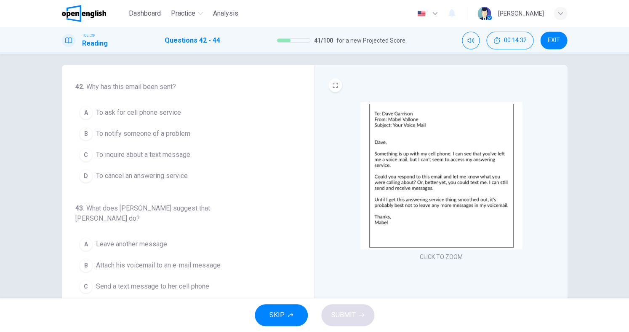
scroll to position [5, 0]
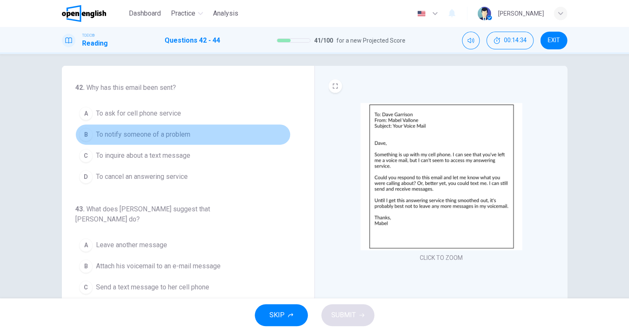
click at [159, 133] on span "To notify someone of a problem" at bounding box center [143, 134] width 94 height 10
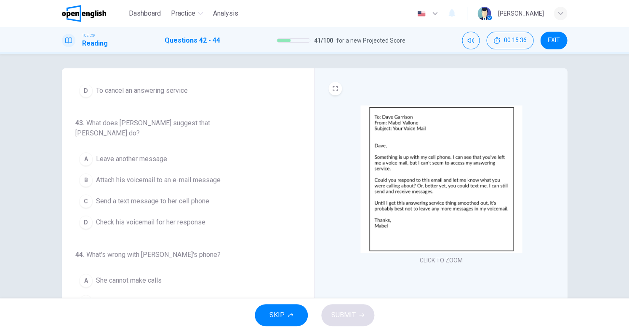
scroll to position [88, 0]
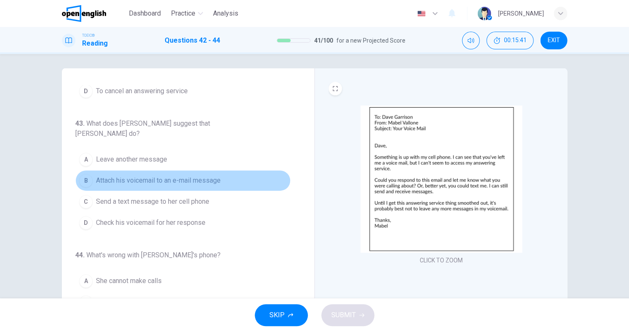
click at [147, 175] on span "Attach his voicemail to an e-mail message" at bounding box center [158, 180] width 125 height 10
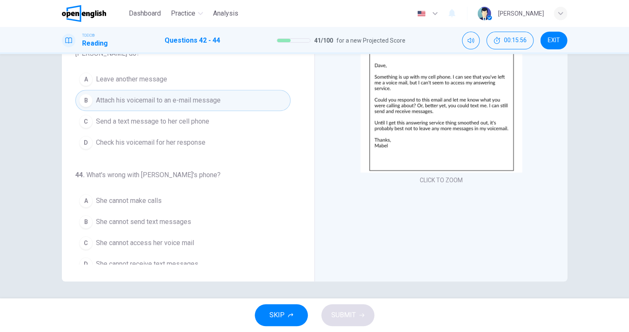
scroll to position [83, 0]
click at [149, 238] on span "She cannot access her voice mail" at bounding box center [145, 243] width 98 height 10
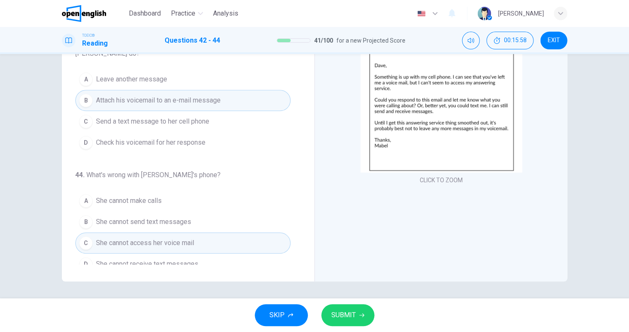
scroll to position [0, 0]
click at [332, 311] on span "SUBMIT" at bounding box center [344, 315] width 24 height 12
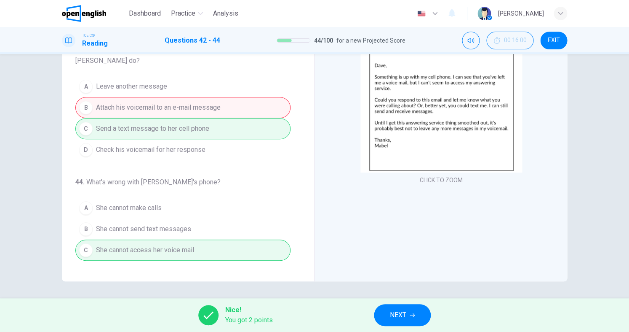
scroll to position [87, 0]
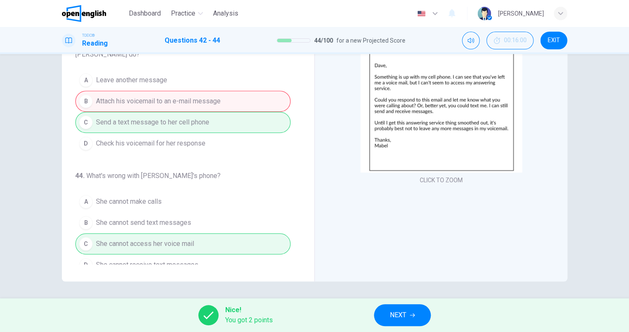
click at [397, 310] on span "NEXT" at bounding box center [398, 315] width 16 height 12
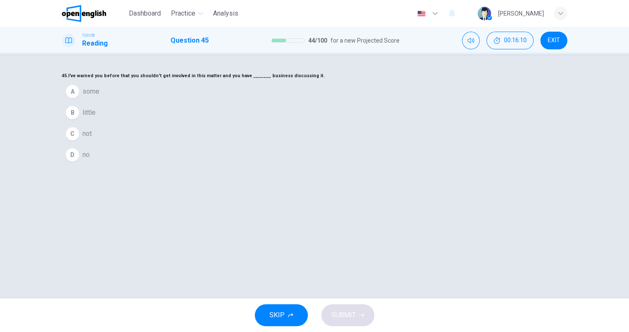
scroll to position [0, 0]
click at [92, 139] on span "not" at bounding box center [87, 133] width 9 height 10
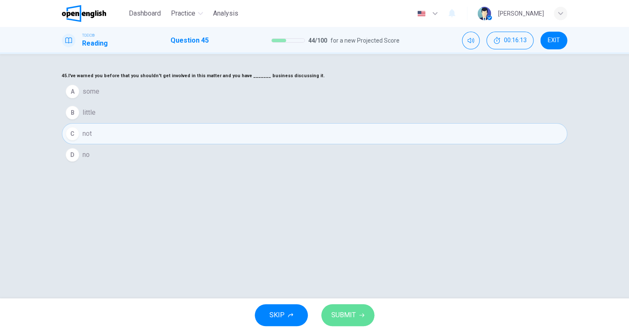
click at [360, 305] on button "SUBMIT" at bounding box center [347, 315] width 53 height 22
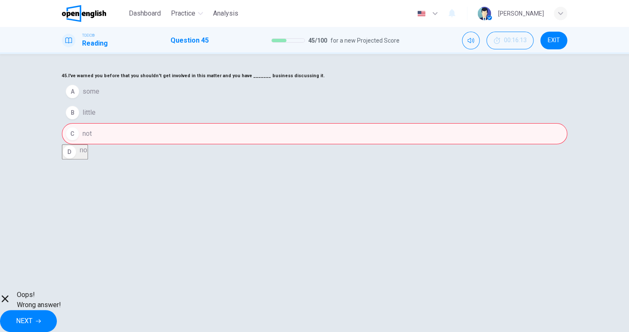
click at [32, 315] on span "NEXT" at bounding box center [24, 321] width 16 height 12
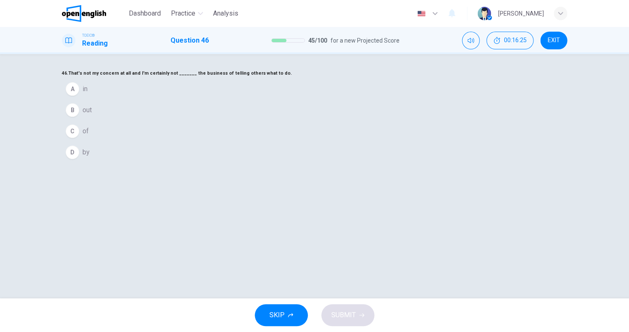
scroll to position [2, 0]
click at [249, 121] on button "B out" at bounding box center [315, 110] width 506 height 21
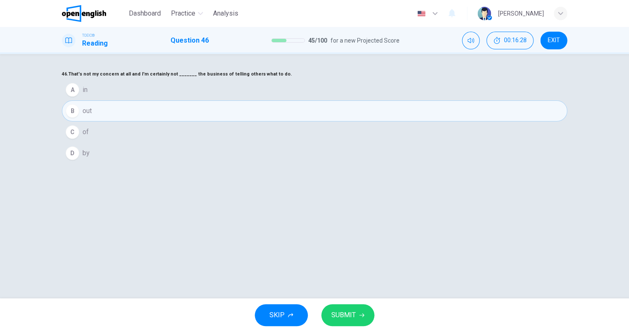
click at [349, 313] on span "SUBMIT" at bounding box center [344, 315] width 24 height 12
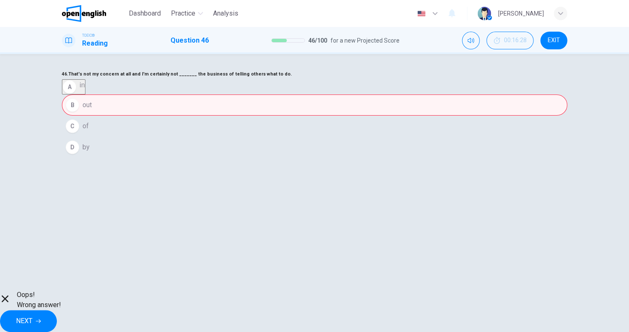
click at [57, 310] on button "NEXT" at bounding box center [28, 321] width 57 height 22
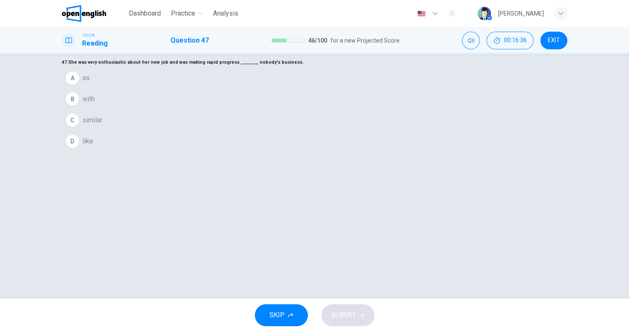
scroll to position [14, 0]
drag, startPoint x: 249, startPoint y: 154, endPoint x: 253, endPoint y: 160, distance: 6.8
click at [249, 88] on button "A as" at bounding box center [315, 77] width 506 height 21
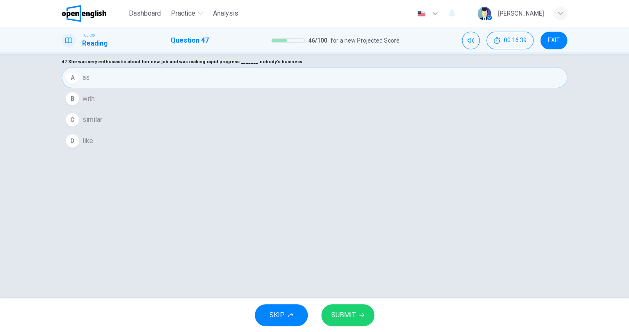
scroll to position [13, 0]
click at [340, 313] on span "SUBMIT" at bounding box center [344, 315] width 24 height 12
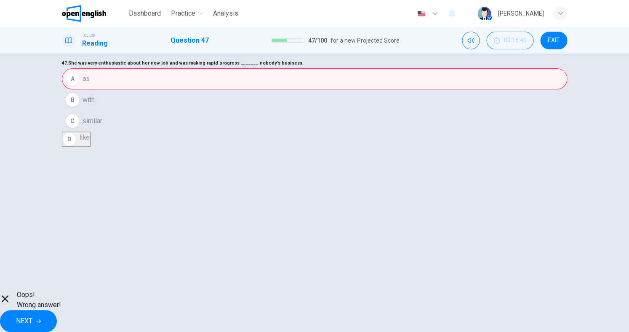
click at [57, 324] on button "NEXT" at bounding box center [28, 321] width 57 height 22
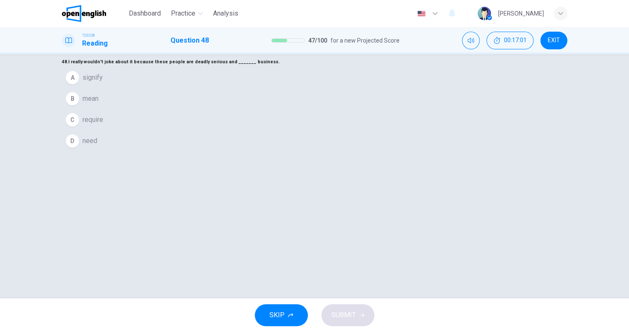
scroll to position [18, 0]
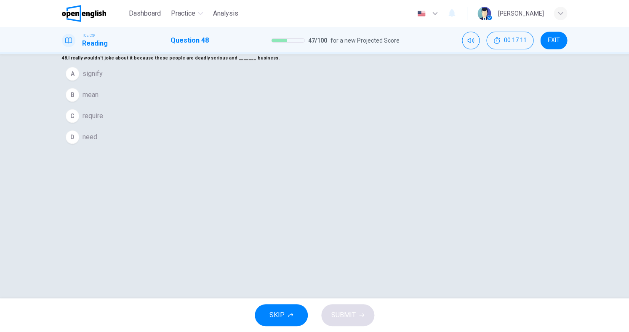
click at [103, 79] on span "signify" at bounding box center [93, 74] width 20 height 10
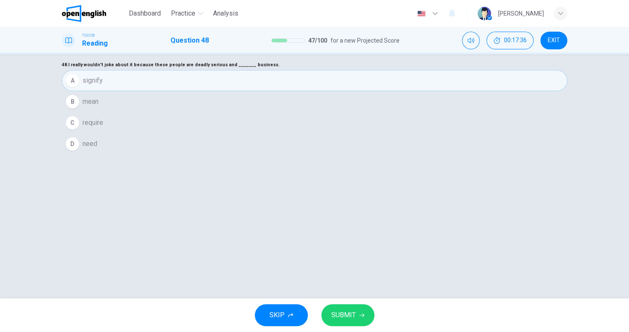
scroll to position [0, 0]
click at [341, 304] on button "SUBMIT" at bounding box center [347, 315] width 53 height 22
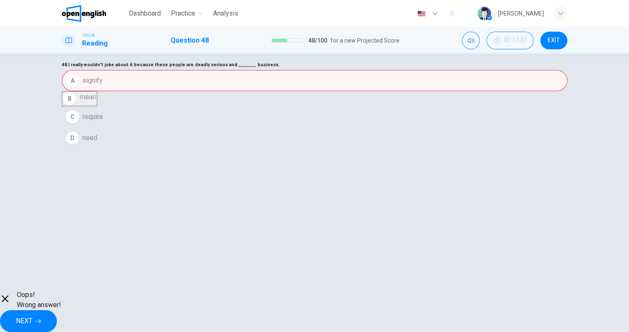
click at [401, 326] on div "Oops! Wrong answer! NEXT" at bounding box center [314, 310] width 629 height 42
drag, startPoint x: 399, startPoint y: 320, endPoint x: 393, endPoint y: 320, distance: 5.9
click at [57, 320] on button "NEXT" at bounding box center [28, 321] width 57 height 22
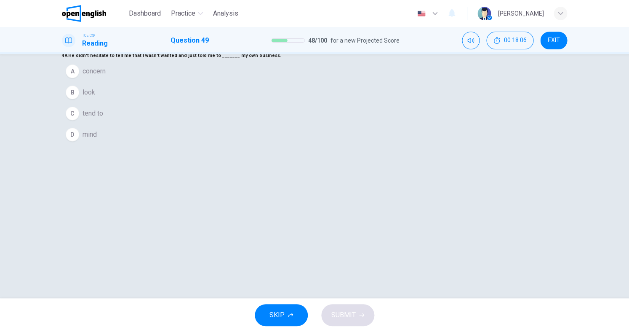
scroll to position [20, 0]
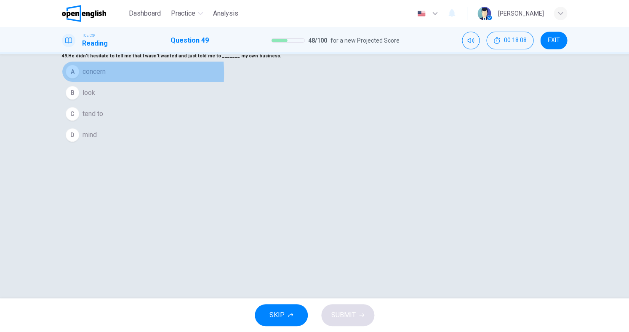
click at [106, 77] on span "concern" at bounding box center [94, 72] width 23 height 10
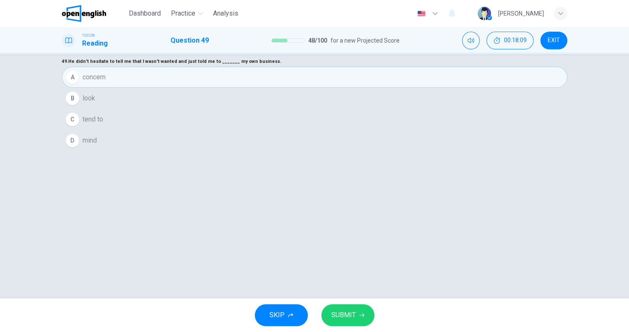
scroll to position [14, 0]
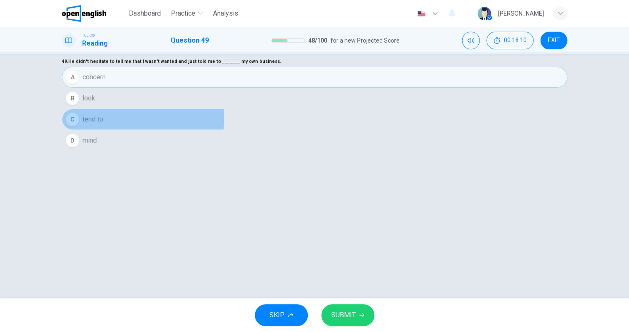
click at [103, 124] on span "tend to" at bounding box center [93, 119] width 21 height 10
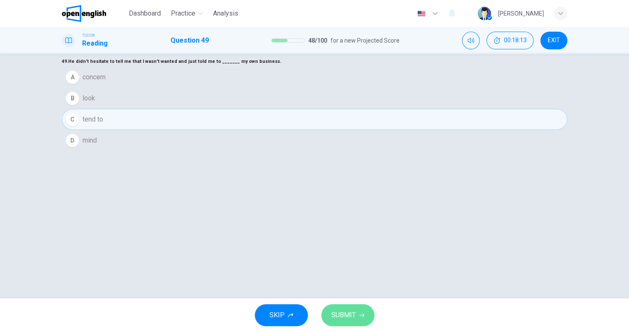
click at [353, 305] on button "SUBMIT" at bounding box center [347, 315] width 53 height 22
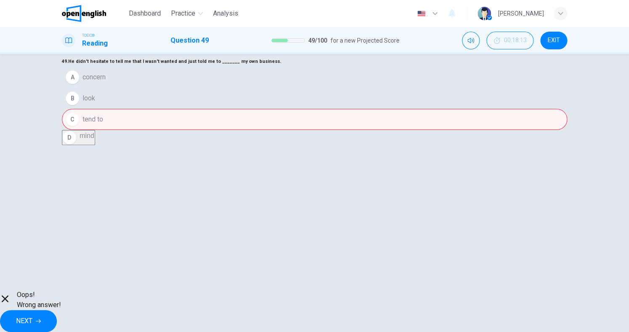
click at [32, 318] on span "NEXT" at bounding box center [24, 321] width 16 height 12
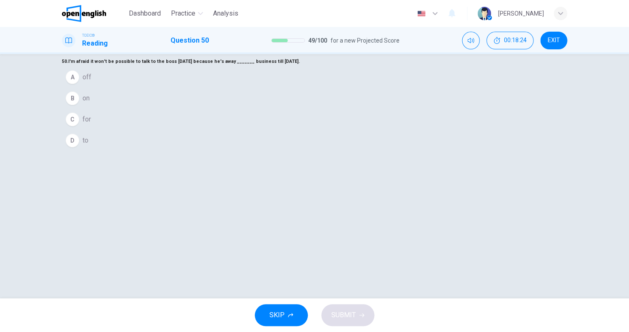
scroll to position [13, 0]
click at [249, 89] on button "A off" at bounding box center [315, 78] width 506 height 21
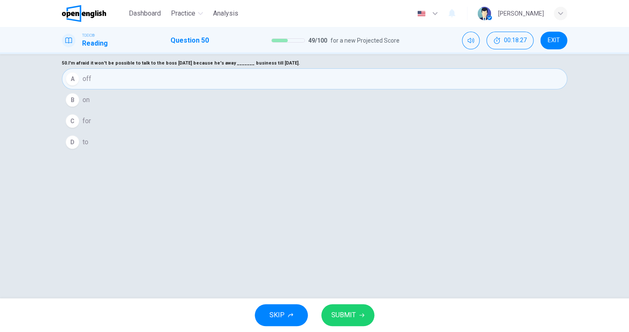
click at [344, 313] on span "SUBMIT" at bounding box center [344, 315] width 24 height 12
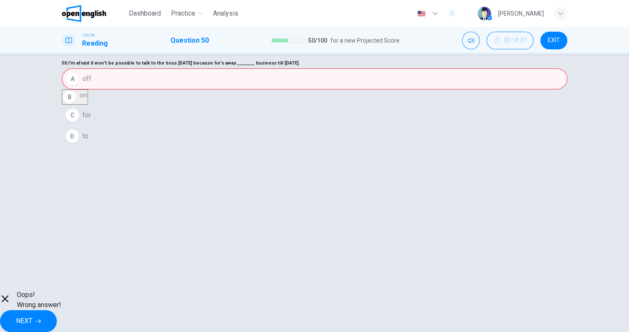
click at [32, 315] on span "NEXT" at bounding box center [24, 321] width 16 height 12
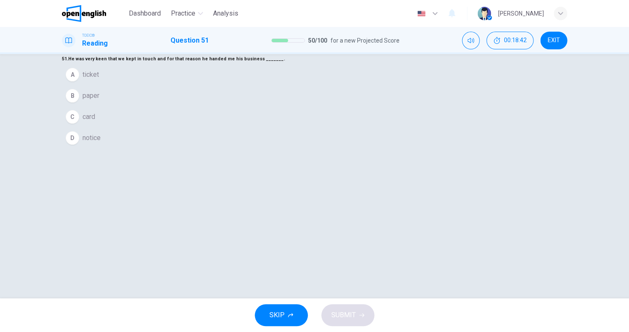
scroll to position [13, 0]
click at [270, 131] on button "C card" at bounding box center [315, 120] width 506 height 21
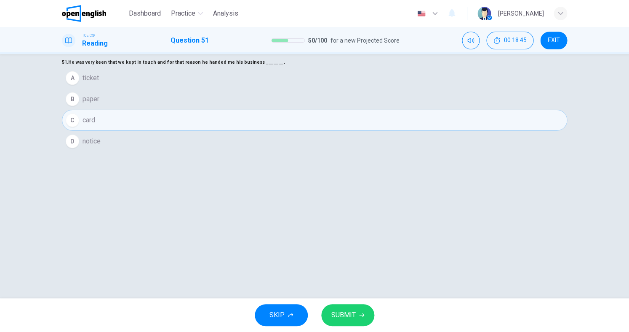
scroll to position [11, 0]
click at [352, 319] on span "SUBMIT" at bounding box center [344, 315] width 24 height 12
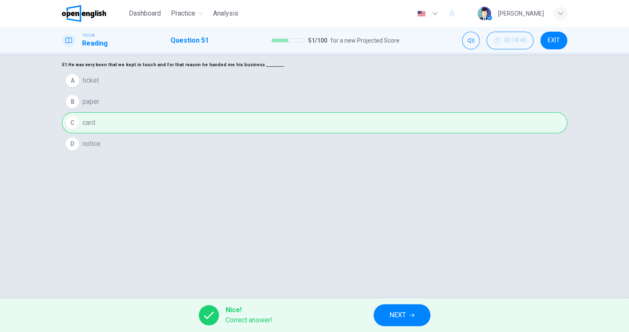
click at [390, 318] on span "NEXT" at bounding box center [398, 315] width 16 height 12
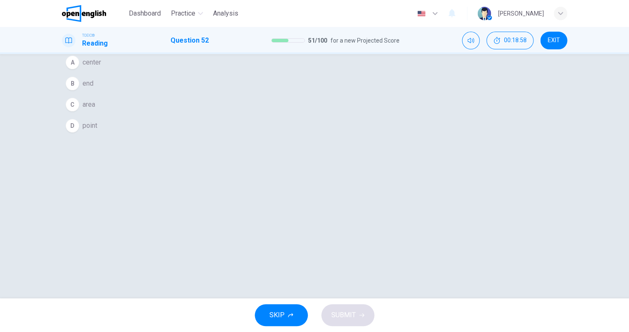
scroll to position [29, 0]
click at [97, 131] on span "point" at bounding box center [90, 126] width 15 height 10
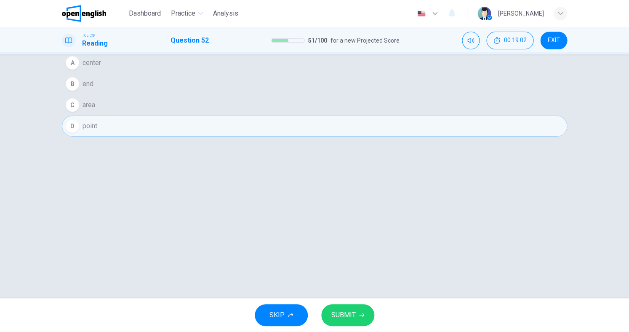
scroll to position [32, 0]
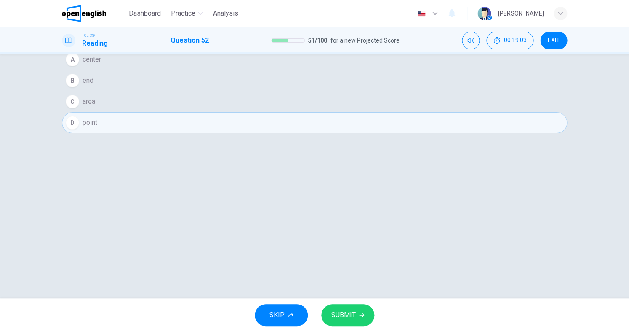
click at [346, 308] on button "SUBMIT" at bounding box center [347, 315] width 53 height 22
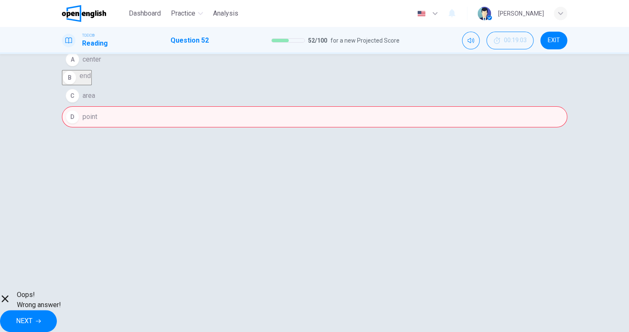
scroll to position [0, 0]
click at [32, 315] on span "NEXT" at bounding box center [24, 321] width 16 height 12
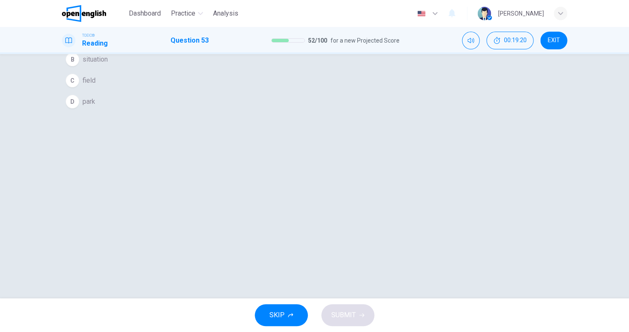
scroll to position [53, 0]
click at [96, 86] on span "field" at bounding box center [89, 81] width 13 height 10
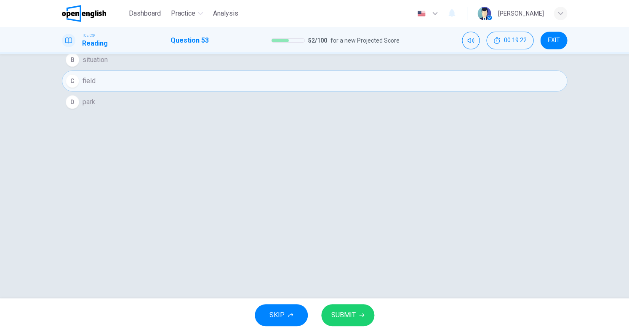
click at [344, 312] on span "SUBMIT" at bounding box center [344, 315] width 24 height 12
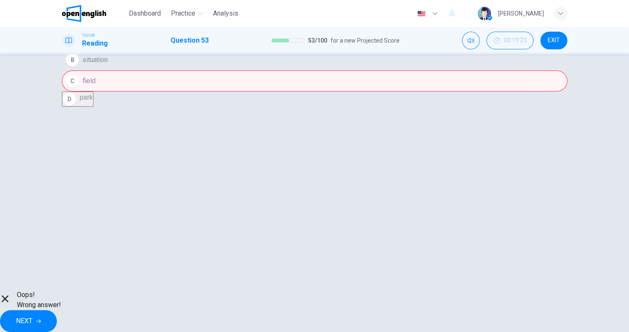
scroll to position [0, 0]
click at [32, 320] on span "NEXT" at bounding box center [24, 321] width 16 height 12
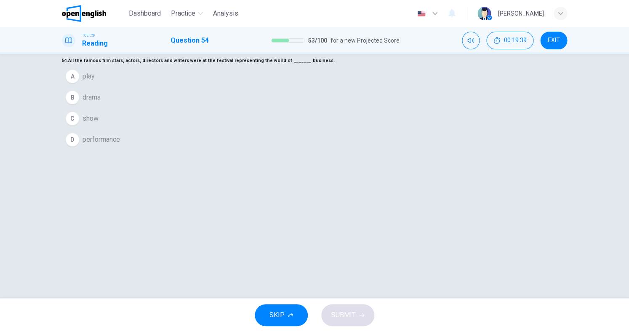
scroll to position [16, 0]
click at [95, 80] on span "play" at bounding box center [89, 75] width 12 height 10
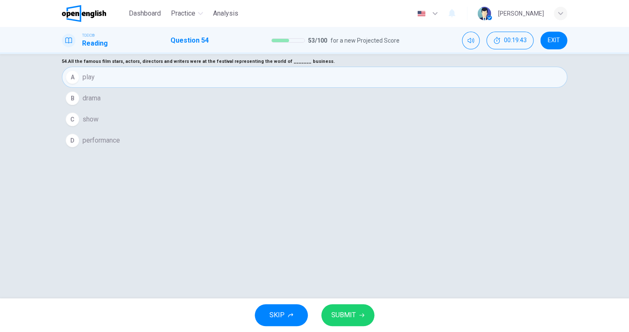
scroll to position [0, 0]
click at [345, 313] on span "SUBMIT" at bounding box center [344, 315] width 24 height 12
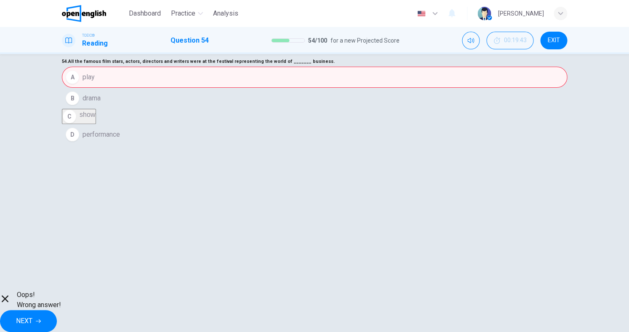
click at [32, 315] on span "NEXT" at bounding box center [24, 321] width 16 height 12
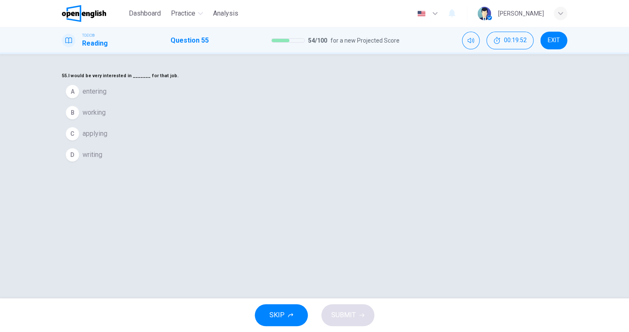
scroll to position [6, 0]
click at [106, 112] on span "working" at bounding box center [94, 107] width 23 height 10
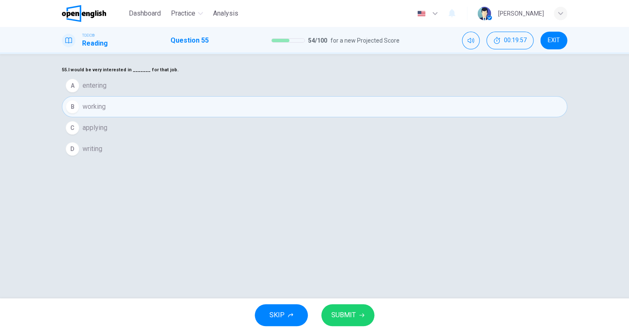
click at [107, 133] on span "applying" at bounding box center [95, 128] width 25 height 10
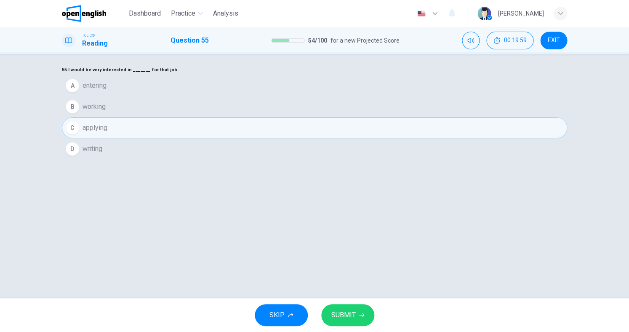
click at [350, 310] on span "SUBMIT" at bounding box center [344, 315] width 24 height 12
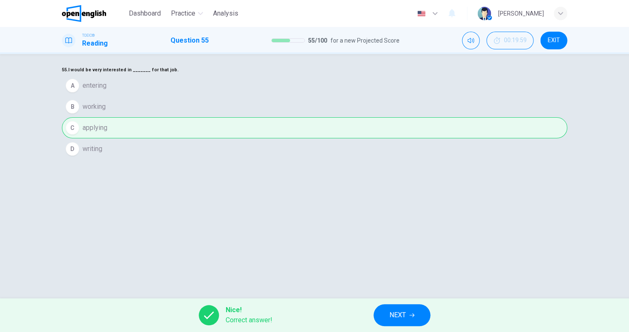
click at [389, 303] on div "Nice! Correct answer! NEXT" at bounding box center [314, 315] width 629 height 34
click at [389, 307] on button "NEXT" at bounding box center [402, 315] width 57 height 22
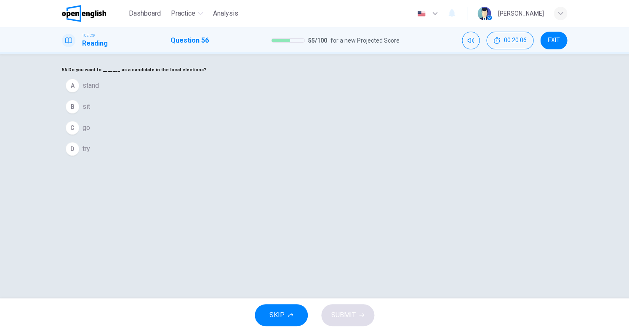
scroll to position [8, 0]
click at [90, 131] on span "go" at bounding box center [87, 126] width 8 height 10
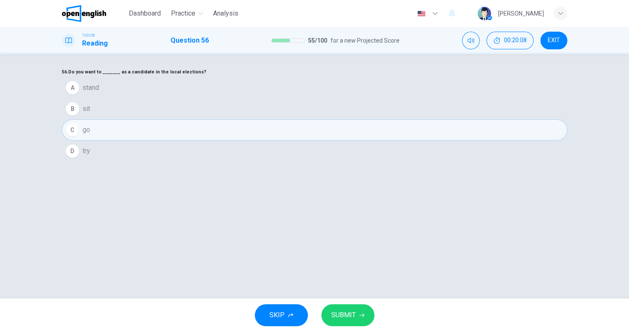
scroll to position [3, 0]
click at [348, 314] on span "SUBMIT" at bounding box center [344, 315] width 24 height 12
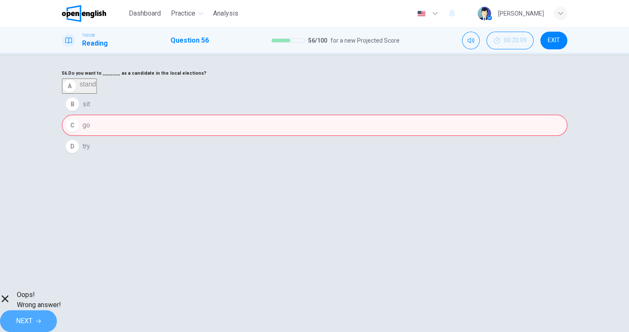
click at [32, 315] on span "NEXT" at bounding box center [24, 321] width 16 height 12
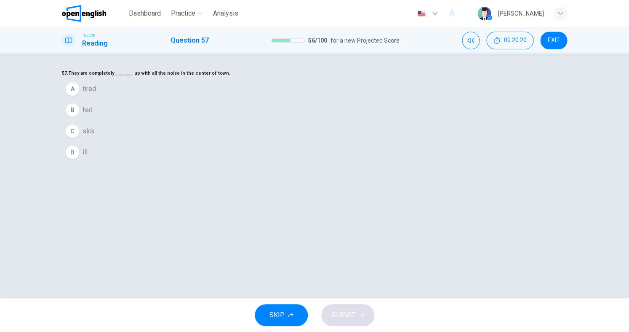
scroll to position [0, 0]
click at [93, 115] on span "fed" at bounding box center [88, 110] width 10 height 10
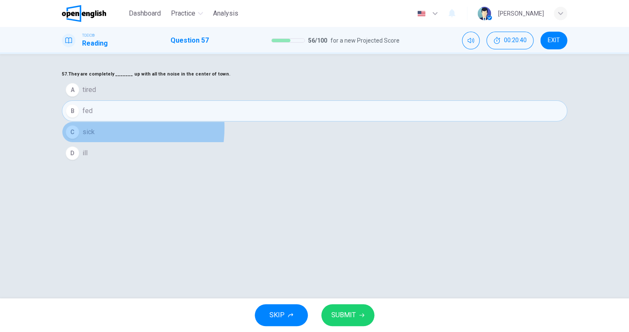
click at [269, 142] on button "C sick" at bounding box center [315, 131] width 506 height 21
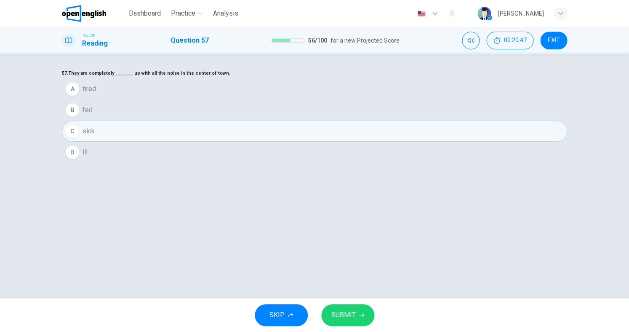
scroll to position [6, 0]
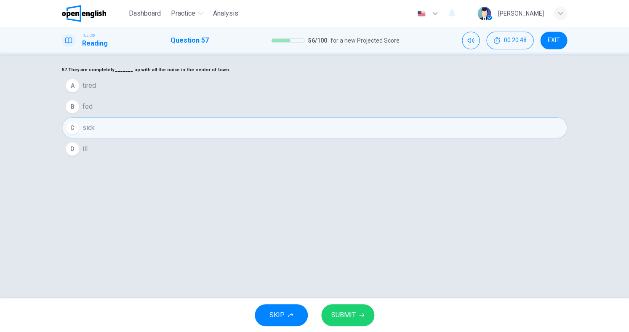
click at [264, 159] on button "D ill" at bounding box center [315, 148] width 506 height 21
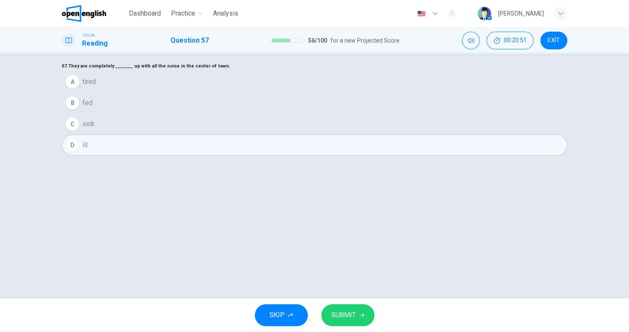
click at [273, 134] on button "C sick" at bounding box center [315, 123] width 506 height 21
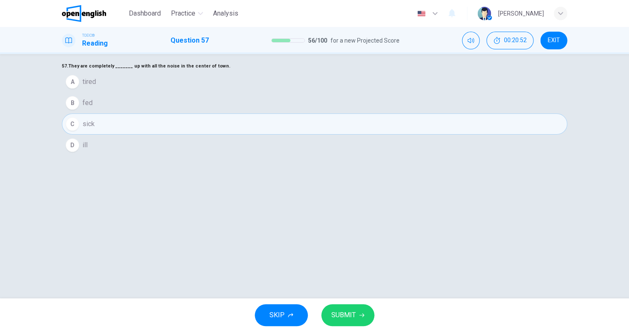
scroll to position [8, 0]
click at [335, 303] on div "SKIP SUBMIT" at bounding box center [314, 315] width 629 height 34
click at [338, 309] on span "SUBMIT" at bounding box center [344, 315] width 24 height 12
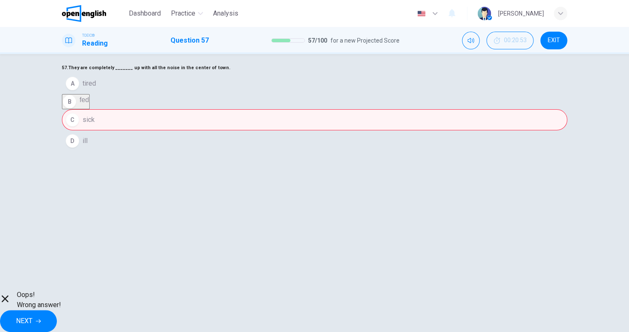
scroll to position [0, 0]
click at [32, 315] on span "NEXT" at bounding box center [24, 321] width 16 height 12
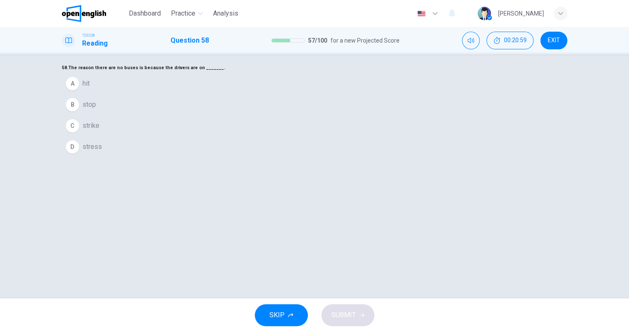
drag, startPoint x: 276, startPoint y: 192, endPoint x: 281, endPoint y: 198, distance: 7.8
click at [276, 136] on button "C strike" at bounding box center [315, 125] width 506 height 21
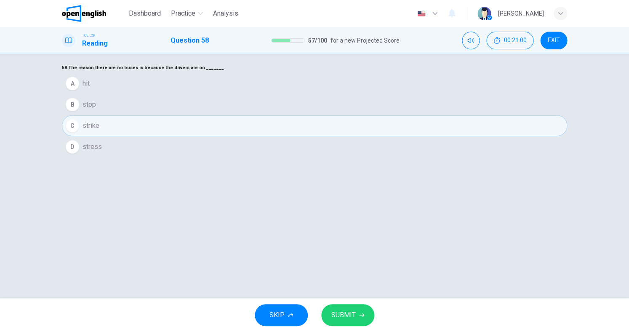
click at [348, 308] on button "SUBMIT" at bounding box center [347, 315] width 53 height 22
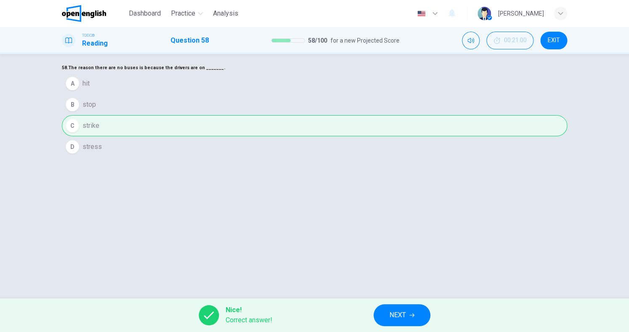
click at [401, 314] on span "NEXT" at bounding box center [398, 315] width 16 height 12
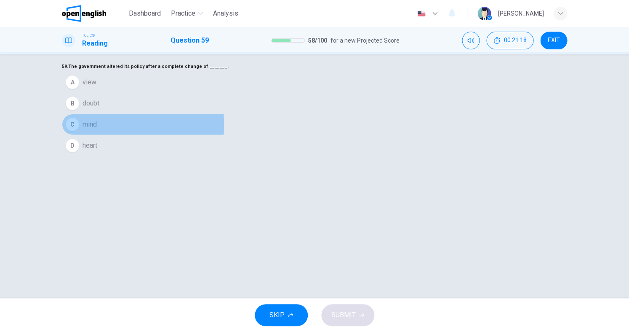
click at [276, 135] on button "C mind" at bounding box center [315, 124] width 506 height 21
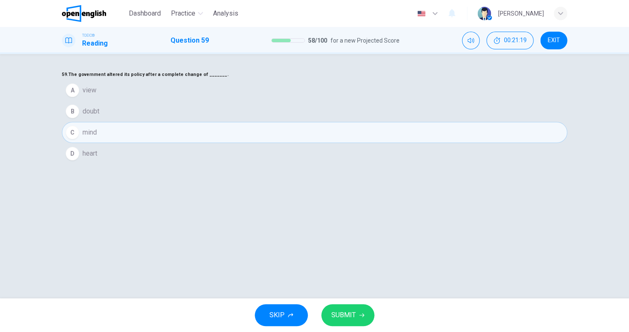
scroll to position [1, 0]
click at [353, 313] on span "SUBMIT" at bounding box center [344, 315] width 24 height 12
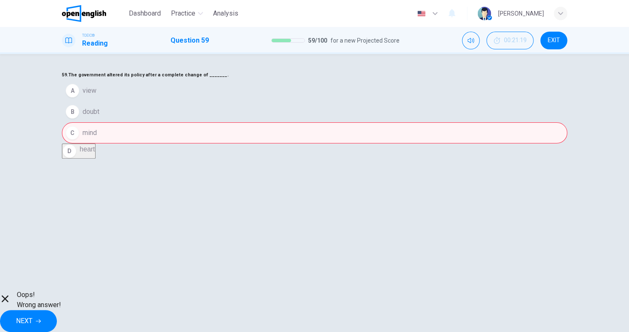
scroll to position [0, 0]
click at [32, 315] on span "NEXT" at bounding box center [24, 321] width 16 height 12
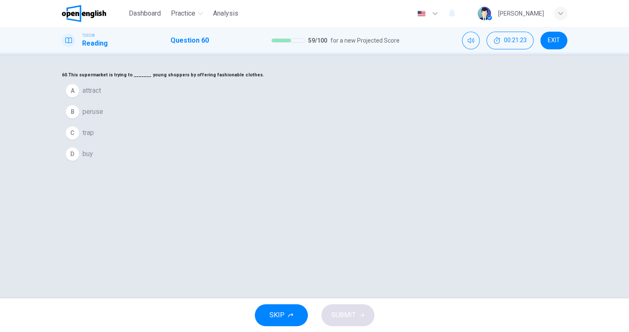
click at [101, 96] on span "attract" at bounding box center [92, 91] width 19 height 10
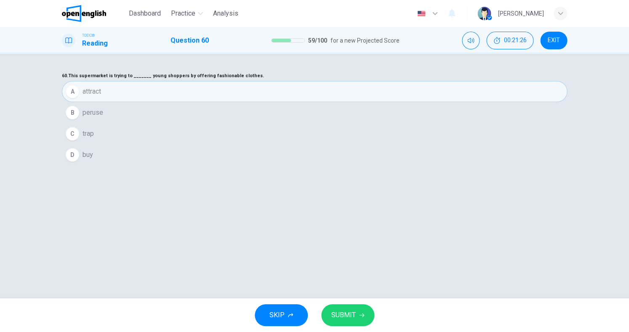
click at [346, 305] on button "SUBMIT" at bounding box center [347, 315] width 53 height 22
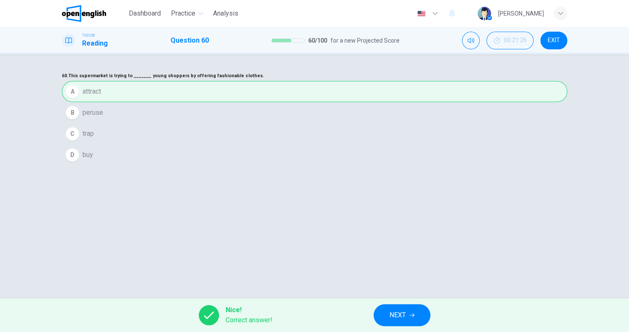
click at [403, 305] on button "NEXT" at bounding box center [402, 315] width 57 height 22
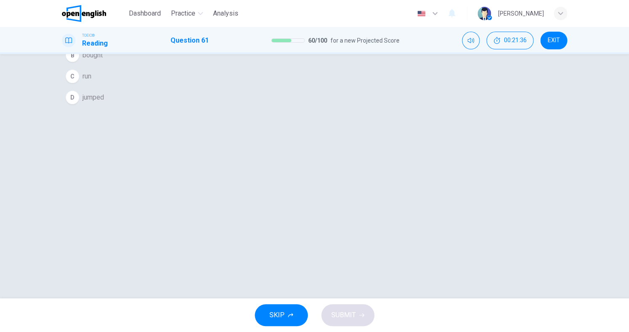
scroll to position [19, 0]
click at [273, 104] on button "B bought" at bounding box center [315, 93] width 506 height 21
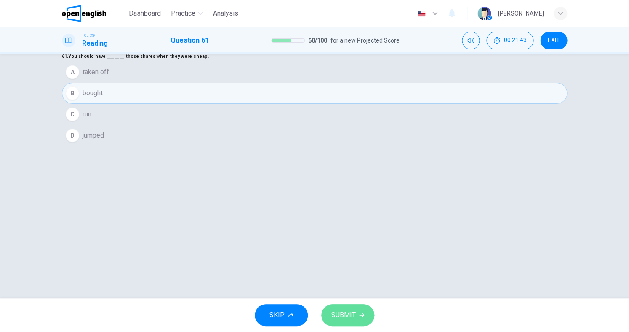
click at [351, 318] on span "SUBMIT" at bounding box center [344, 315] width 24 height 12
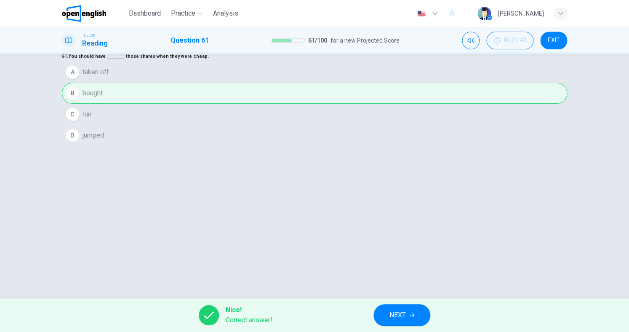
click at [394, 318] on span "NEXT" at bounding box center [398, 315] width 16 height 12
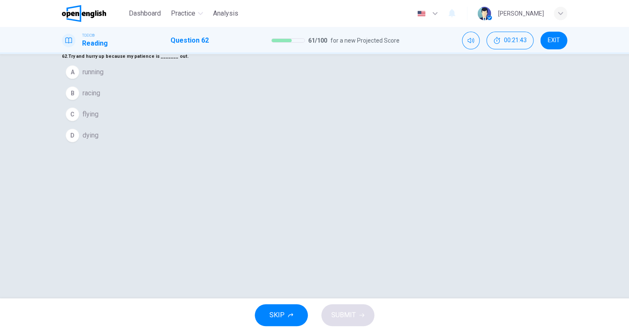
scroll to position [19, 0]
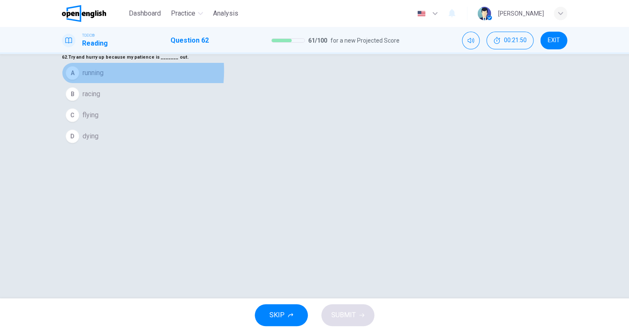
drag, startPoint x: 267, startPoint y: 131, endPoint x: 270, endPoint y: 137, distance: 6.4
click at [104, 78] on span "running" at bounding box center [93, 73] width 21 height 10
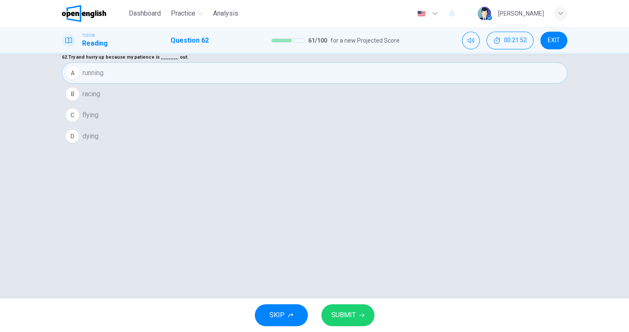
click at [345, 309] on span "SUBMIT" at bounding box center [344, 315] width 24 height 12
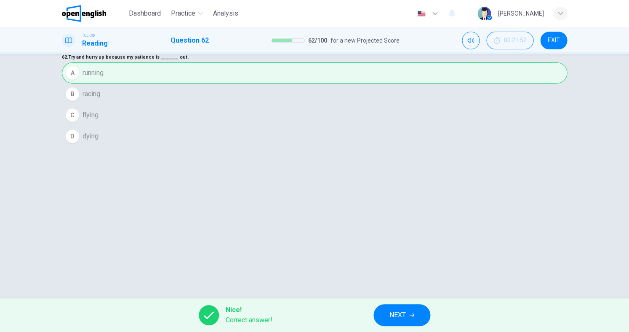
scroll to position [0, 0]
click at [398, 312] on span "NEXT" at bounding box center [398, 315] width 16 height 12
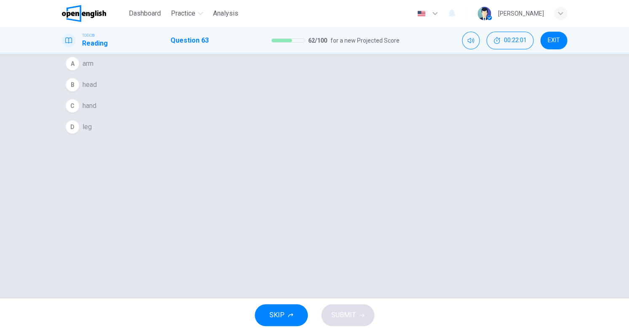
scroll to position [29, 0]
click at [96, 110] on span "hand" at bounding box center [90, 104] width 14 height 10
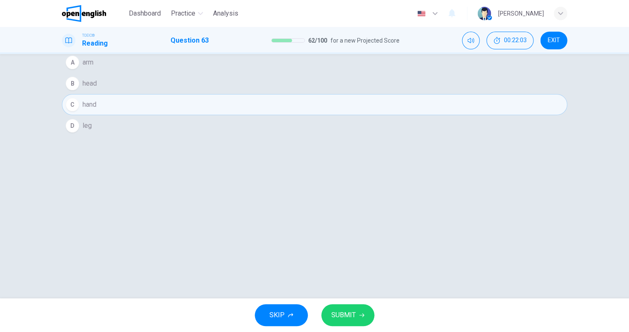
scroll to position [28, 0]
click at [357, 316] on button "SUBMIT" at bounding box center [347, 315] width 53 height 22
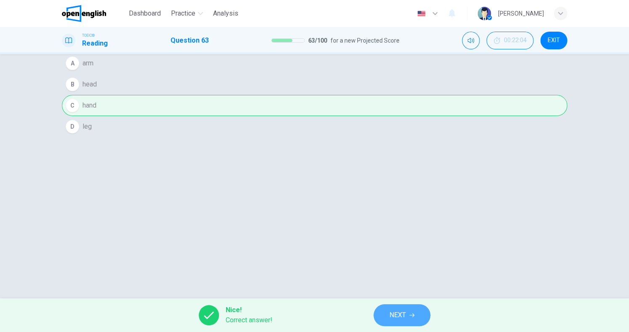
click at [378, 314] on button "NEXT" at bounding box center [402, 315] width 57 height 22
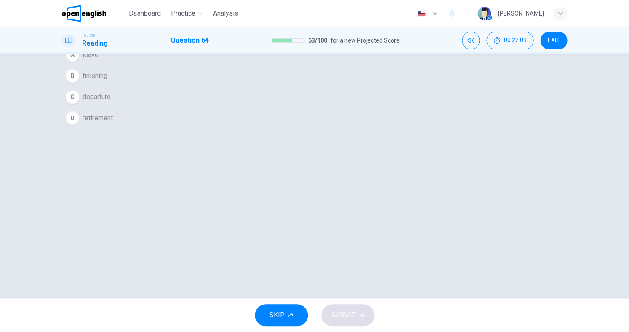
scroll to position [37, 0]
click at [113, 122] on span "retirement" at bounding box center [98, 117] width 30 height 10
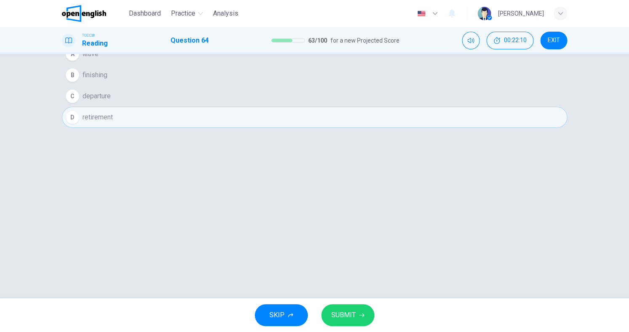
click at [359, 309] on button "SUBMIT" at bounding box center [347, 315] width 53 height 22
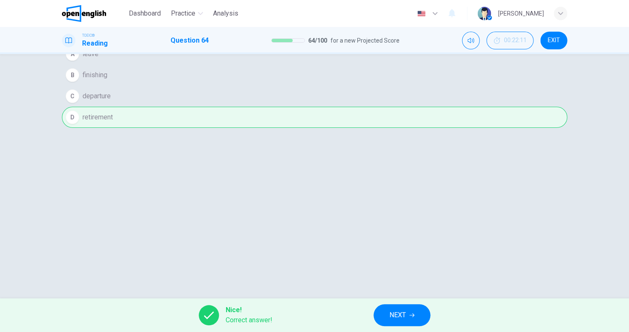
click at [404, 310] on span "NEXT" at bounding box center [398, 315] width 16 height 12
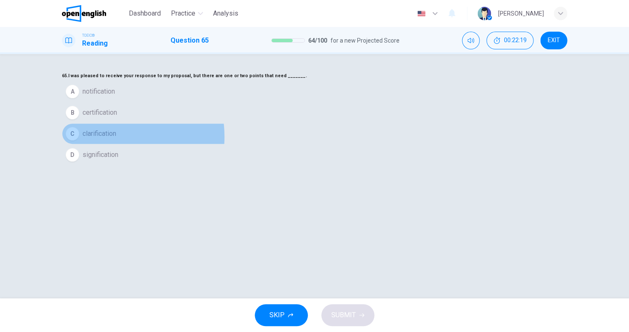
click at [116, 139] on span "clarification" at bounding box center [100, 133] width 34 height 10
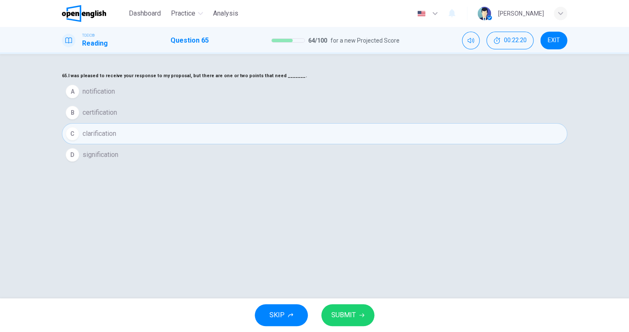
click at [344, 310] on span "SUBMIT" at bounding box center [344, 315] width 24 height 12
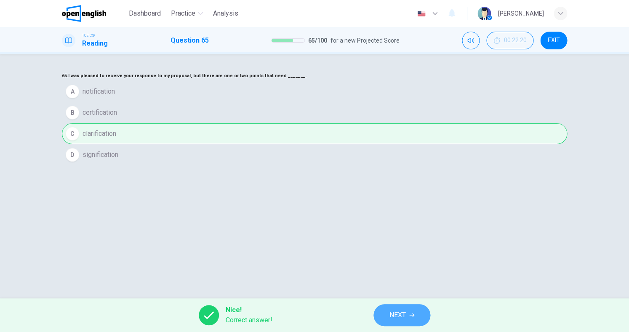
click at [404, 309] on span "NEXT" at bounding box center [398, 315] width 16 height 12
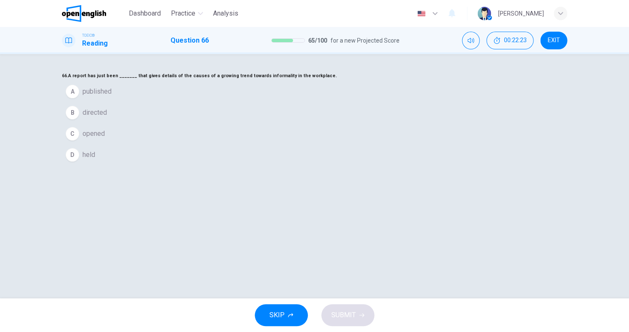
click at [112, 96] on span "published" at bounding box center [97, 91] width 29 height 10
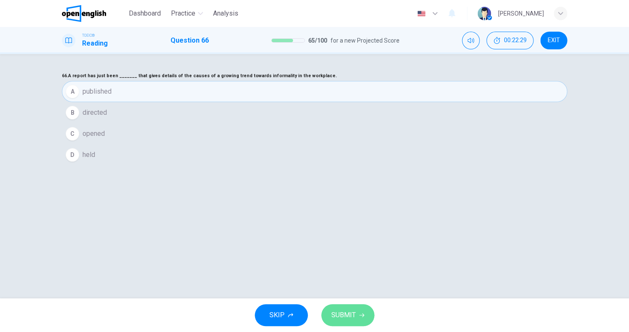
click at [350, 316] on span "SUBMIT" at bounding box center [344, 315] width 24 height 12
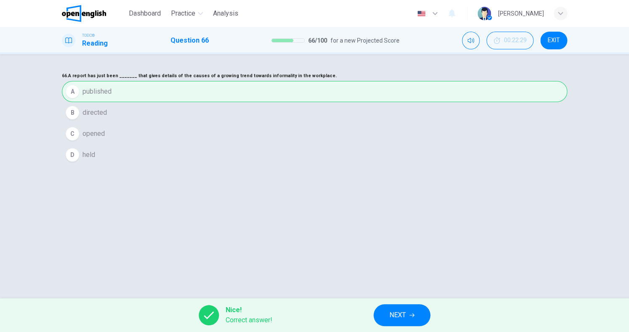
click at [395, 313] on span "NEXT" at bounding box center [398, 315] width 16 height 12
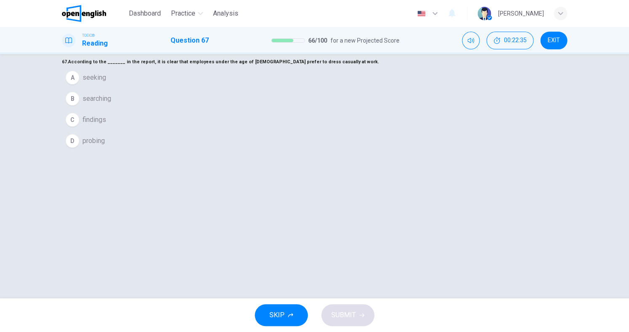
click at [106, 125] on span "findings" at bounding box center [95, 120] width 24 height 10
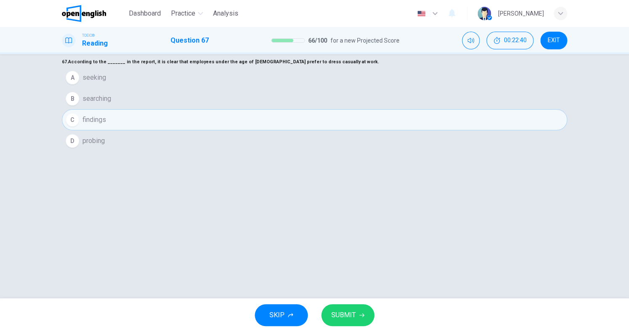
click at [352, 313] on span "SUBMIT" at bounding box center [344, 315] width 24 height 12
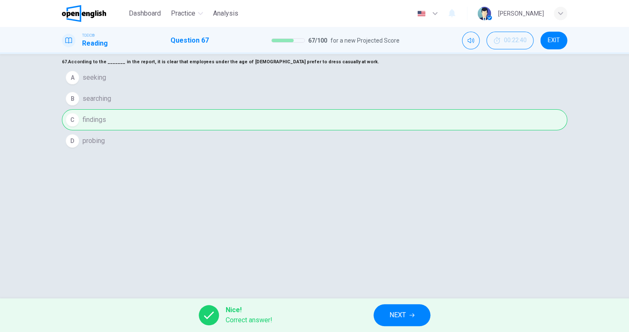
click at [374, 313] on div "Nice! Correct answer! NEXT" at bounding box center [314, 315] width 629 height 34
click at [386, 314] on button "NEXT" at bounding box center [402, 315] width 57 height 22
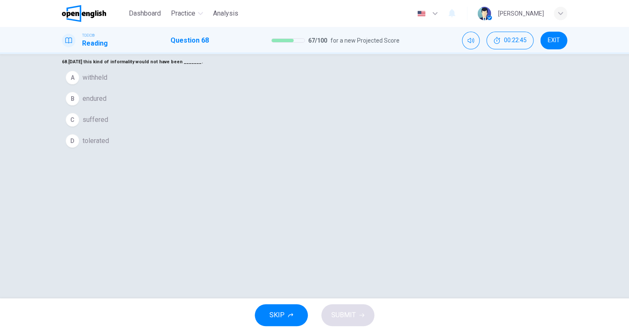
click at [109, 146] on span "tolerated" at bounding box center [96, 141] width 27 height 10
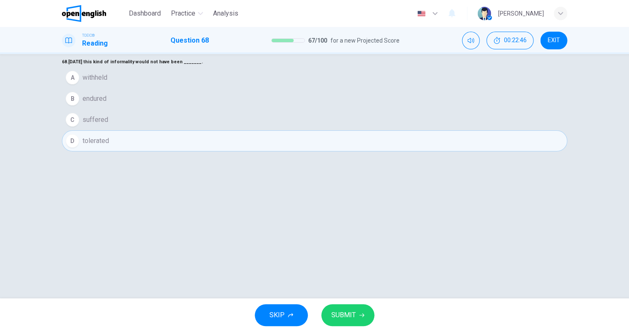
click at [340, 313] on span "SUBMIT" at bounding box center [344, 315] width 24 height 12
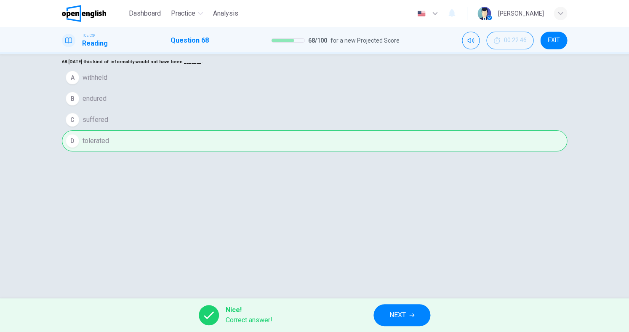
drag, startPoint x: 407, startPoint y: 308, endPoint x: 402, endPoint y: 305, distance: 5.7
click at [407, 308] on button "NEXT" at bounding box center [402, 315] width 57 height 22
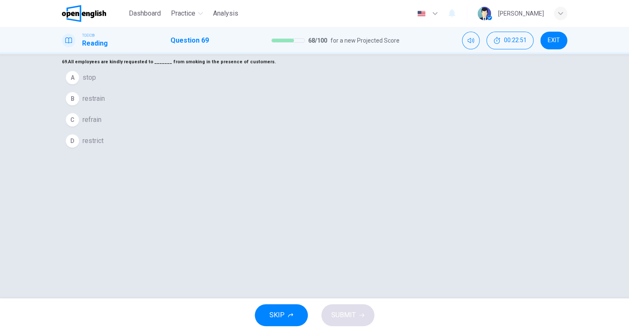
click at [96, 83] on span "stop" at bounding box center [89, 77] width 13 height 10
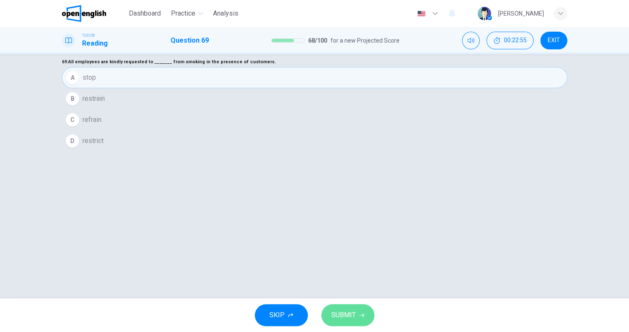
click at [348, 305] on button "SUBMIT" at bounding box center [347, 315] width 53 height 22
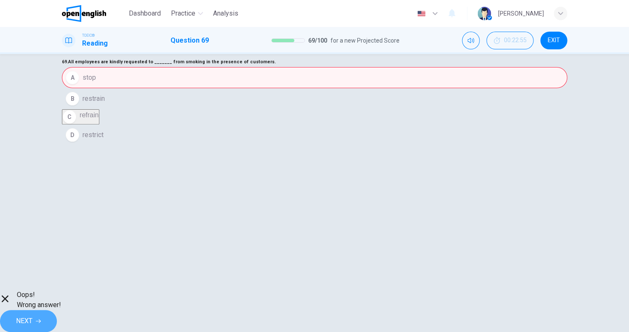
click at [57, 316] on button "NEXT" at bounding box center [28, 321] width 57 height 22
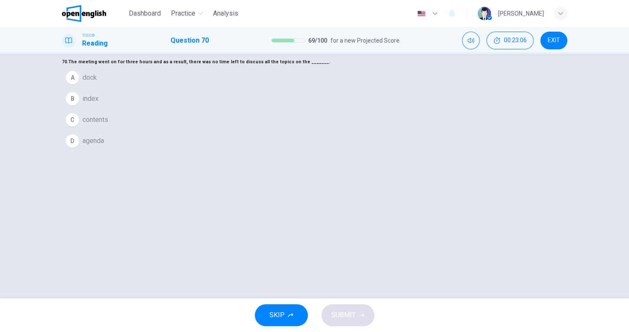
drag, startPoint x: 259, startPoint y: 215, endPoint x: 268, endPoint y: 220, distance: 9.8
click at [104, 146] on span "agenda" at bounding box center [93, 141] width 21 height 10
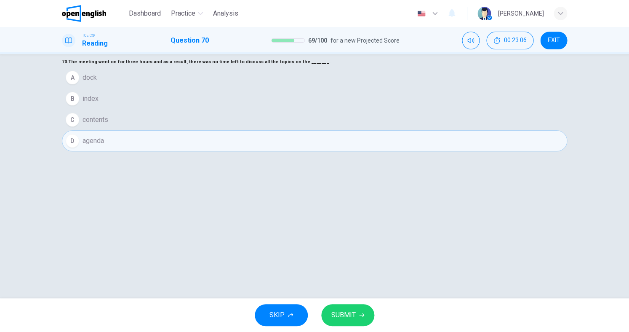
scroll to position [15, 0]
click at [339, 311] on span "SUBMIT" at bounding box center [344, 315] width 24 height 12
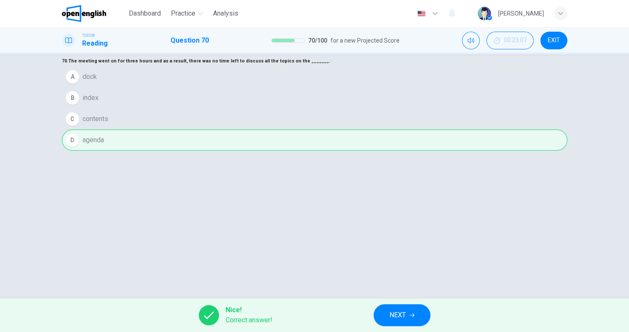
click at [388, 309] on button "NEXT" at bounding box center [402, 315] width 57 height 22
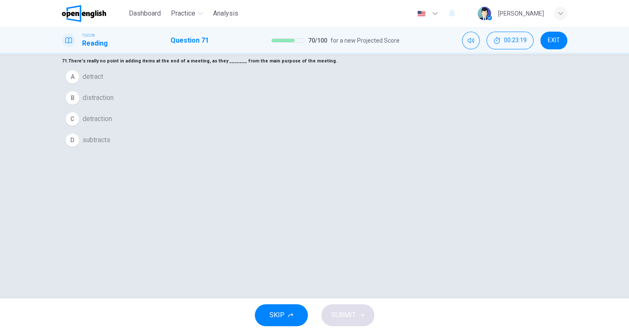
scroll to position [0, 0]
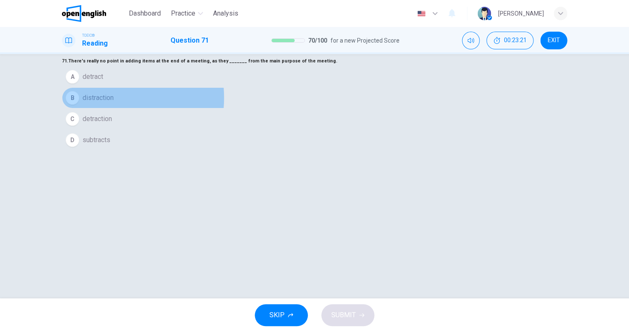
click at [114, 103] on span "distraction" at bounding box center [98, 98] width 31 height 10
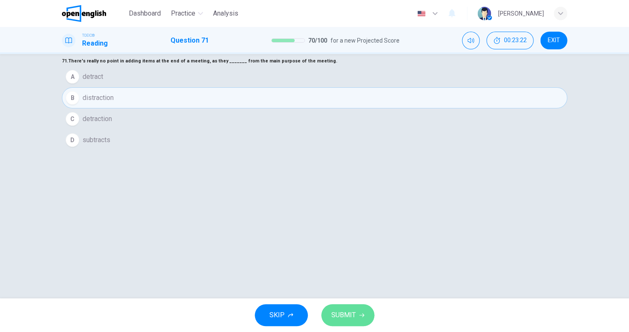
click at [339, 313] on span "SUBMIT" at bounding box center [344, 315] width 24 height 12
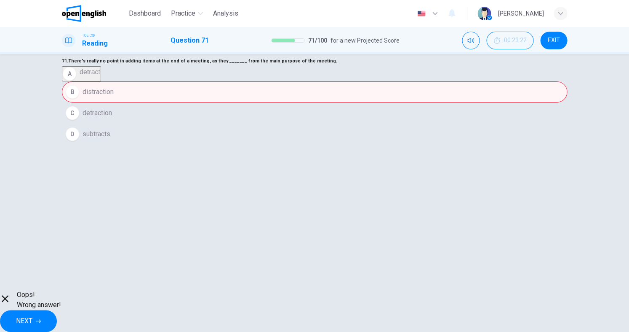
click at [57, 321] on button "NEXT" at bounding box center [28, 321] width 57 height 22
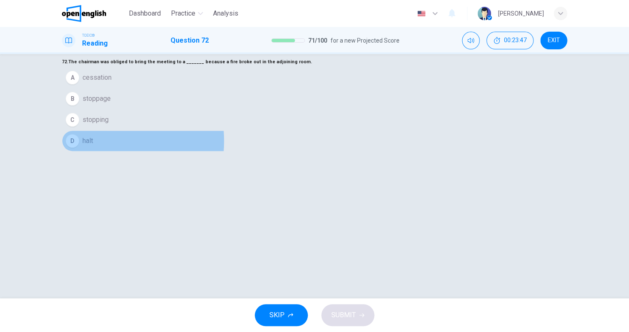
click at [266, 151] on button "D halt" at bounding box center [315, 140] width 506 height 21
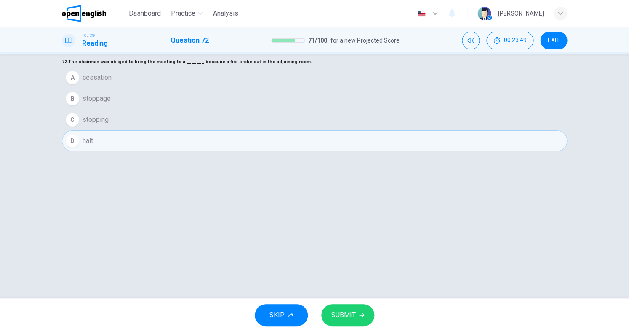
click at [344, 305] on button "SUBMIT" at bounding box center [347, 315] width 53 height 22
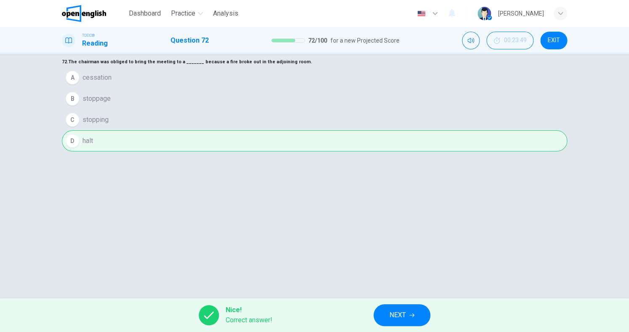
click at [418, 308] on button "NEXT" at bounding box center [402, 315] width 57 height 22
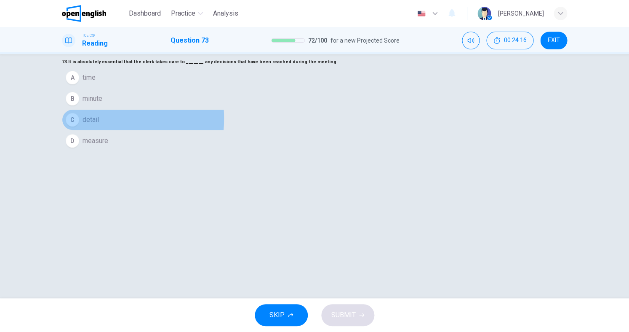
click at [99, 125] on span "detail" at bounding box center [91, 120] width 16 height 10
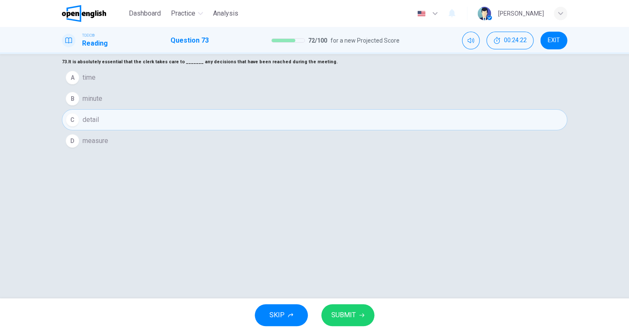
click at [345, 309] on span "SUBMIT" at bounding box center [344, 315] width 24 height 12
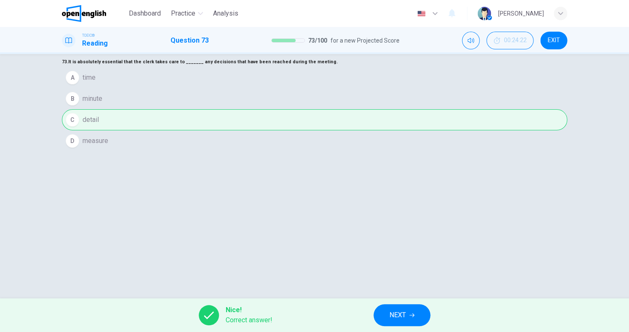
click at [383, 315] on button "NEXT" at bounding box center [402, 315] width 57 height 22
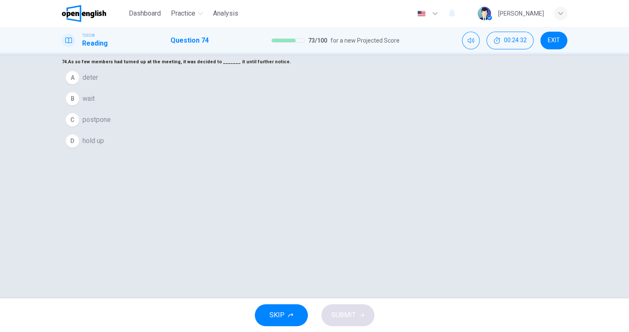
click at [111, 125] on span "postpone" at bounding box center [97, 120] width 28 height 10
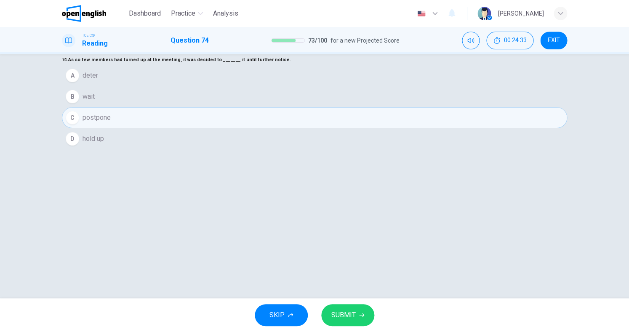
scroll to position [13, 0]
click at [343, 310] on span "SUBMIT" at bounding box center [344, 315] width 24 height 12
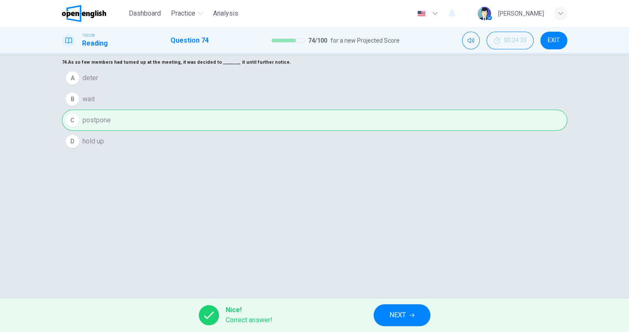
click at [403, 316] on span "NEXT" at bounding box center [398, 315] width 16 height 12
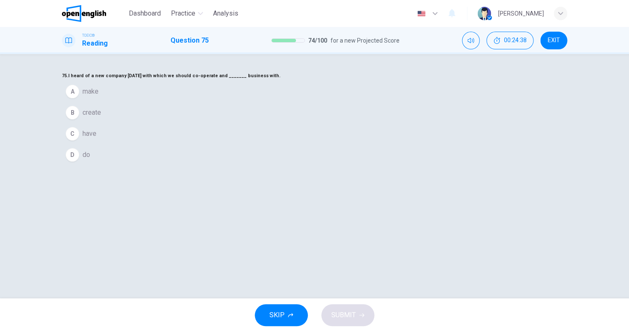
scroll to position [0, 0]
click at [101, 118] on span "create" at bounding box center [92, 112] width 19 height 10
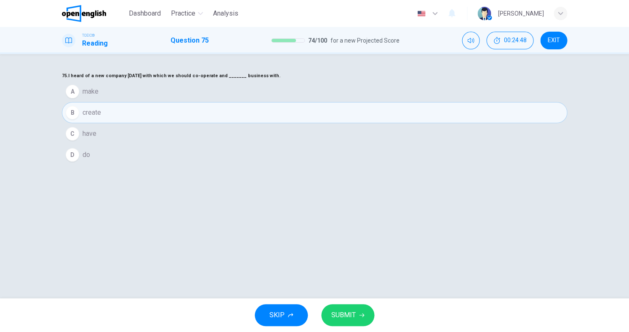
click at [334, 315] on span "SUBMIT" at bounding box center [344, 315] width 24 height 12
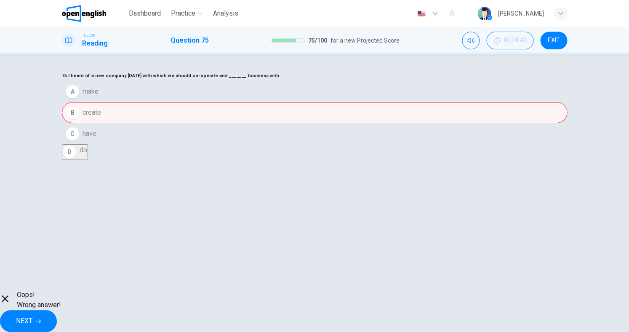
click at [32, 318] on span "NEXT" at bounding box center [24, 321] width 16 height 12
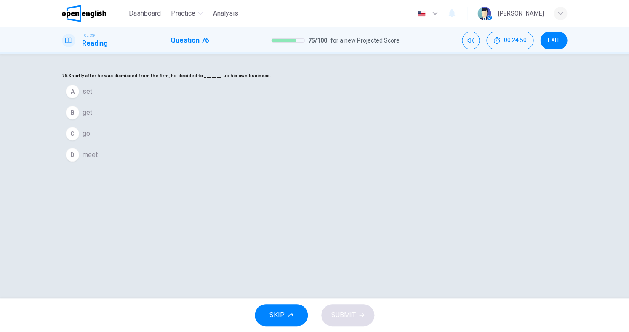
scroll to position [1, 0]
click at [264, 101] on button "A set" at bounding box center [315, 90] width 506 height 21
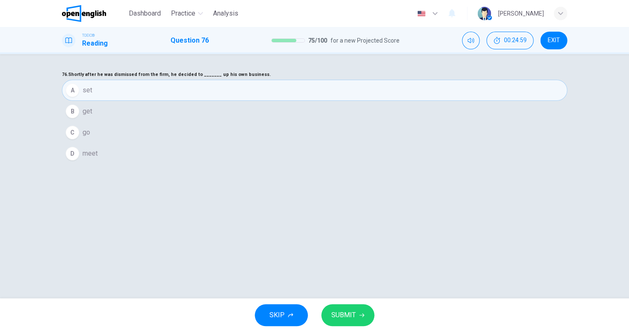
click at [337, 314] on span "SUBMIT" at bounding box center [344, 315] width 24 height 12
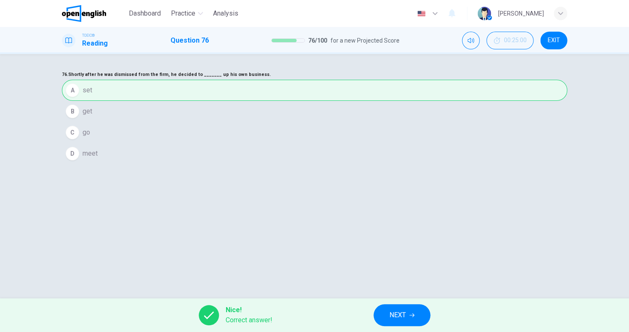
click at [395, 311] on span "NEXT" at bounding box center [398, 315] width 16 height 12
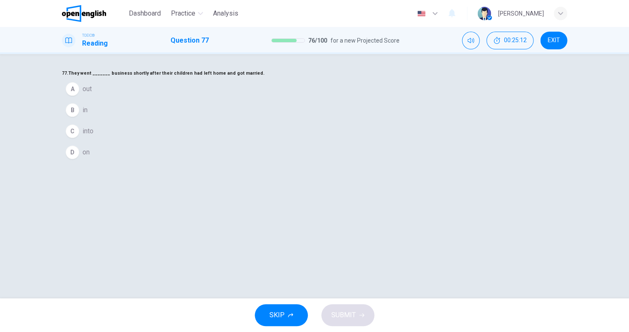
click at [270, 99] on button "A out" at bounding box center [315, 88] width 506 height 21
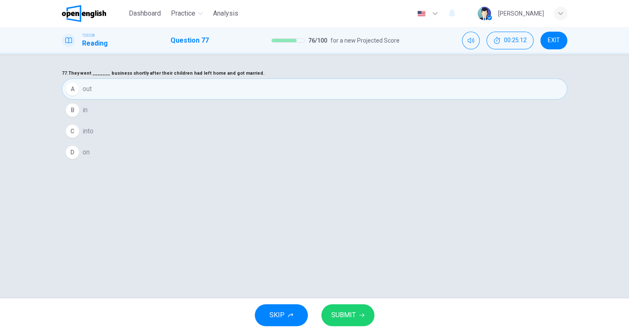
scroll to position [4, 0]
click at [268, 140] on button "C into" at bounding box center [315, 129] width 506 height 21
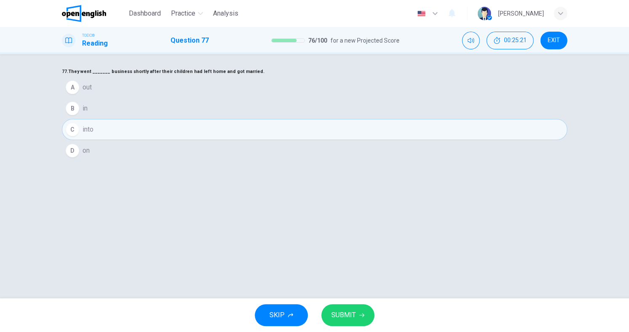
click at [361, 309] on button "SUBMIT" at bounding box center [347, 315] width 53 height 22
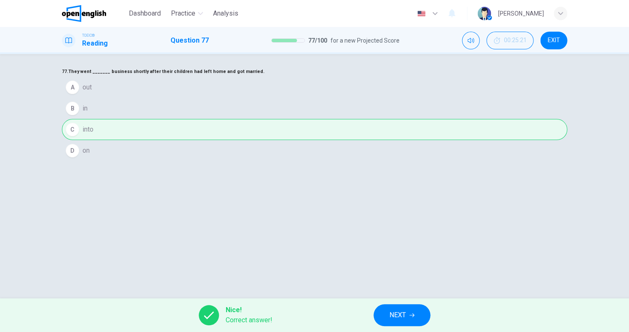
click at [397, 313] on span "NEXT" at bounding box center [398, 315] width 16 height 12
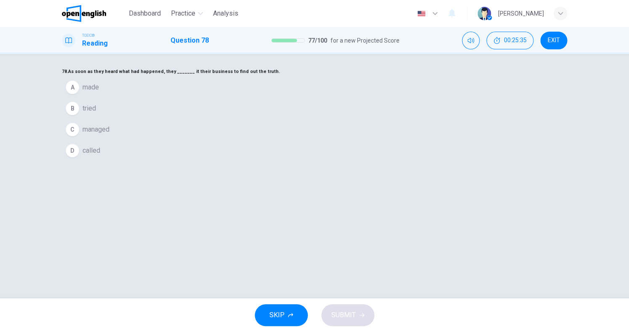
click at [110, 134] on span "managed" at bounding box center [96, 129] width 27 height 10
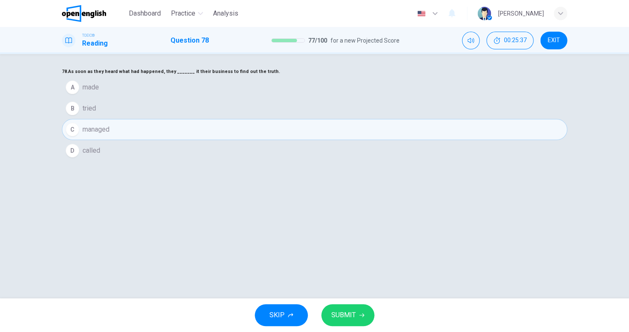
click at [340, 310] on span "SUBMIT" at bounding box center [344, 315] width 24 height 12
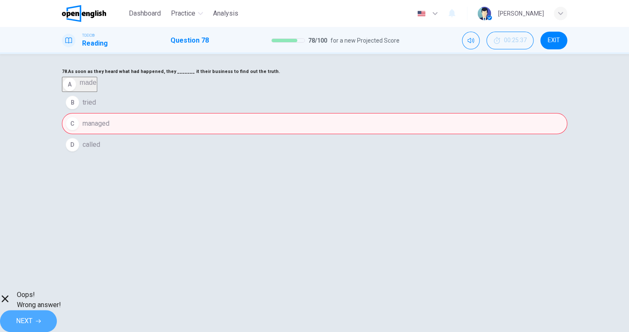
click at [32, 315] on span "NEXT" at bounding box center [24, 321] width 16 height 12
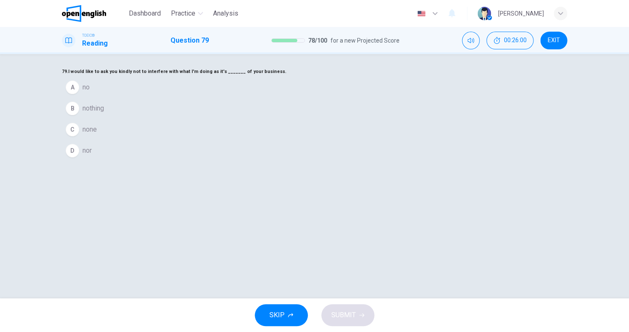
click at [104, 113] on span "nothing" at bounding box center [93, 108] width 21 height 10
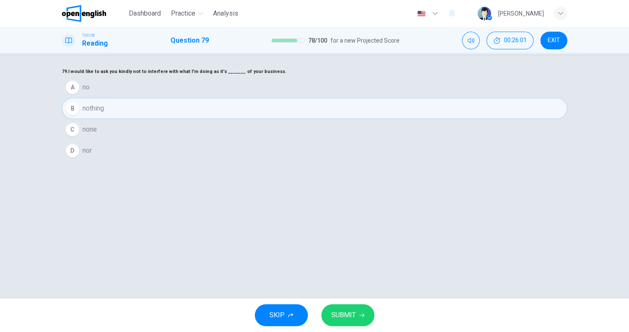
click at [341, 323] on button "SUBMIT" at bounding box center [347, 315] width 53 height 22
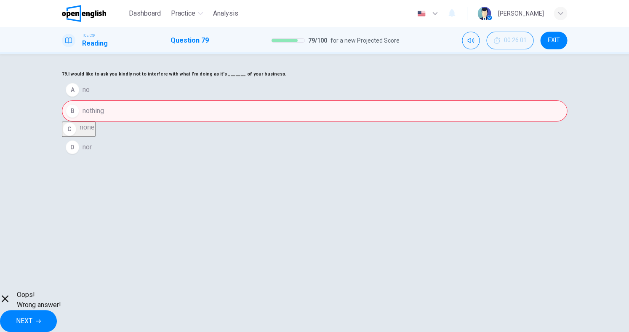
scroll to position [0, 0]
click at [549, 38] on span "EXIT" at bounding box center [554, 40] width 12 height 7
